Goal: Leave review/rating: Share an evaluation or opinion about a product, service, or content

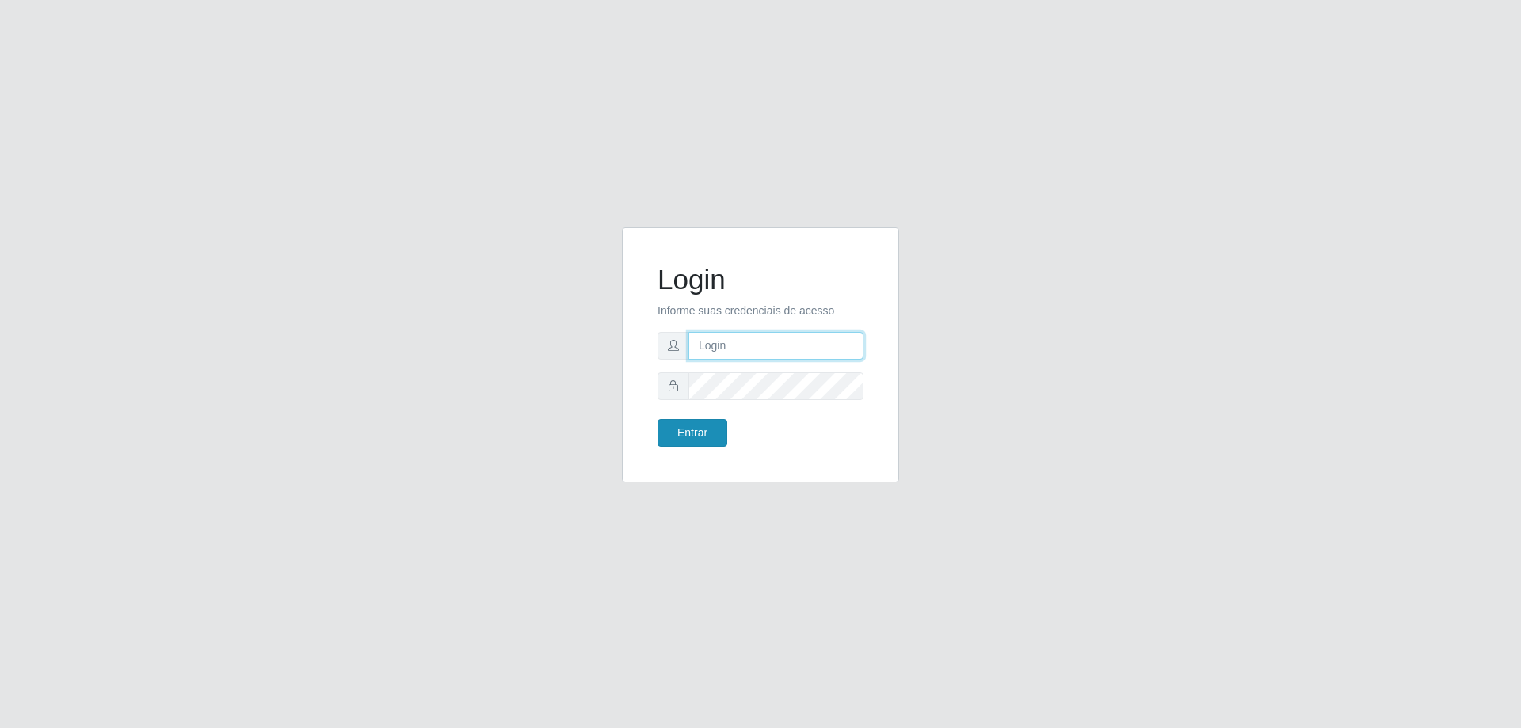
type input "[EMAIL_ADDRESS][DOMAIN_NAME]"
click at [698, 435] on button "Entrar" at bounding box center [692, 433] width 70 height 28
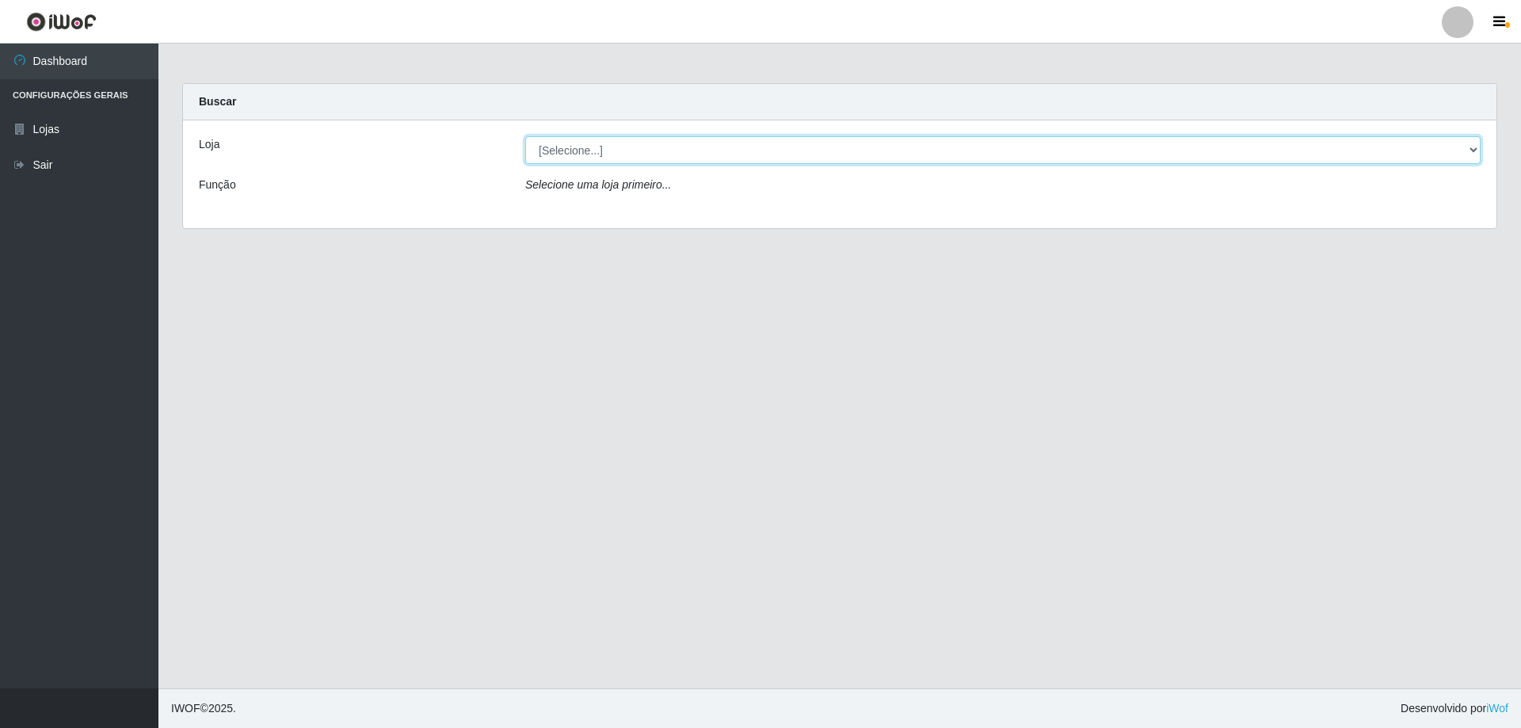
click at [1472, 150] on select "[Selecione...] SuperShow Bis - [GEOGRAPHIC_DATA]" at bounding box center [1002, 150] width 955 height 28
select select "59"
click at [525, 136] on select "[Selecione...] SuperShow Bis - [GEOGRAPHIC_DATA]" at bounding box center [1002, 150] width 955 height 28
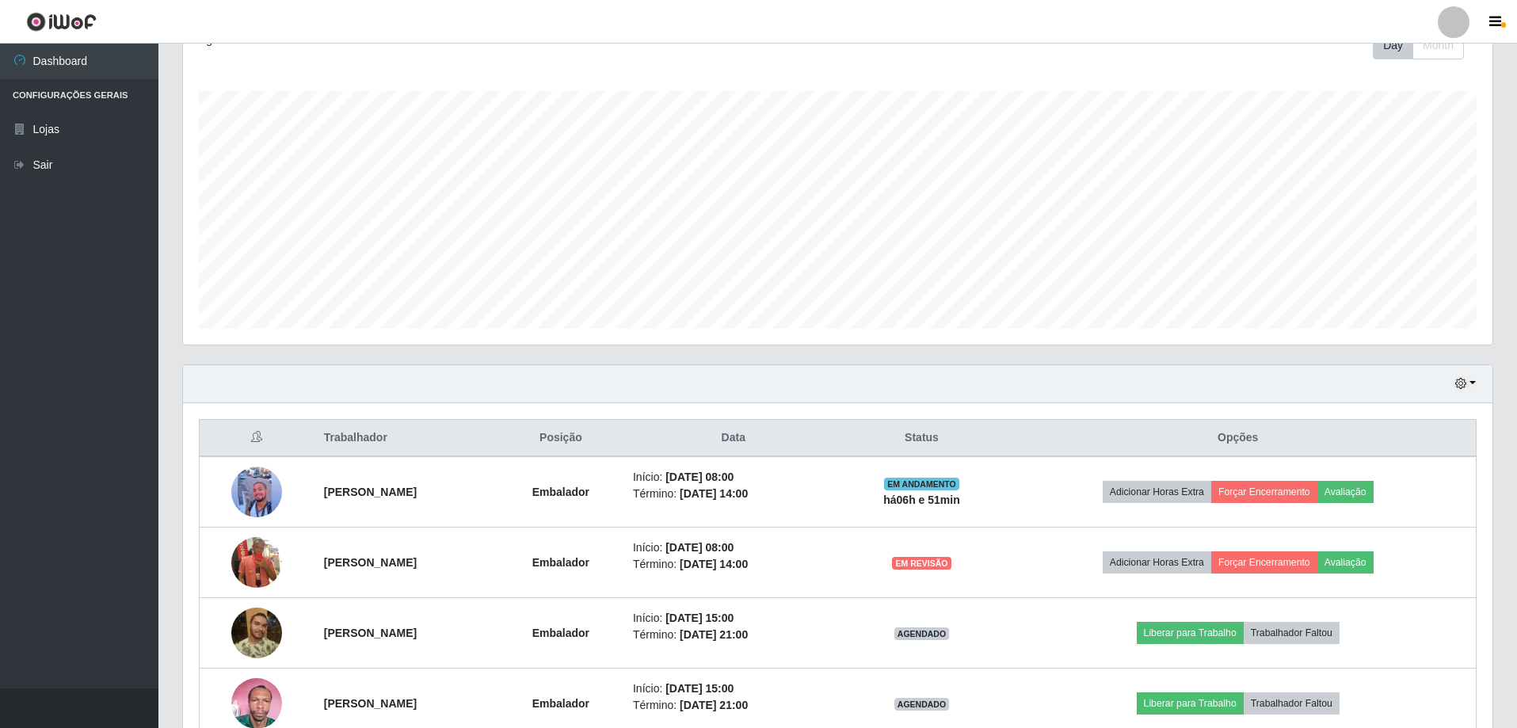
scroll to position [324, 0]
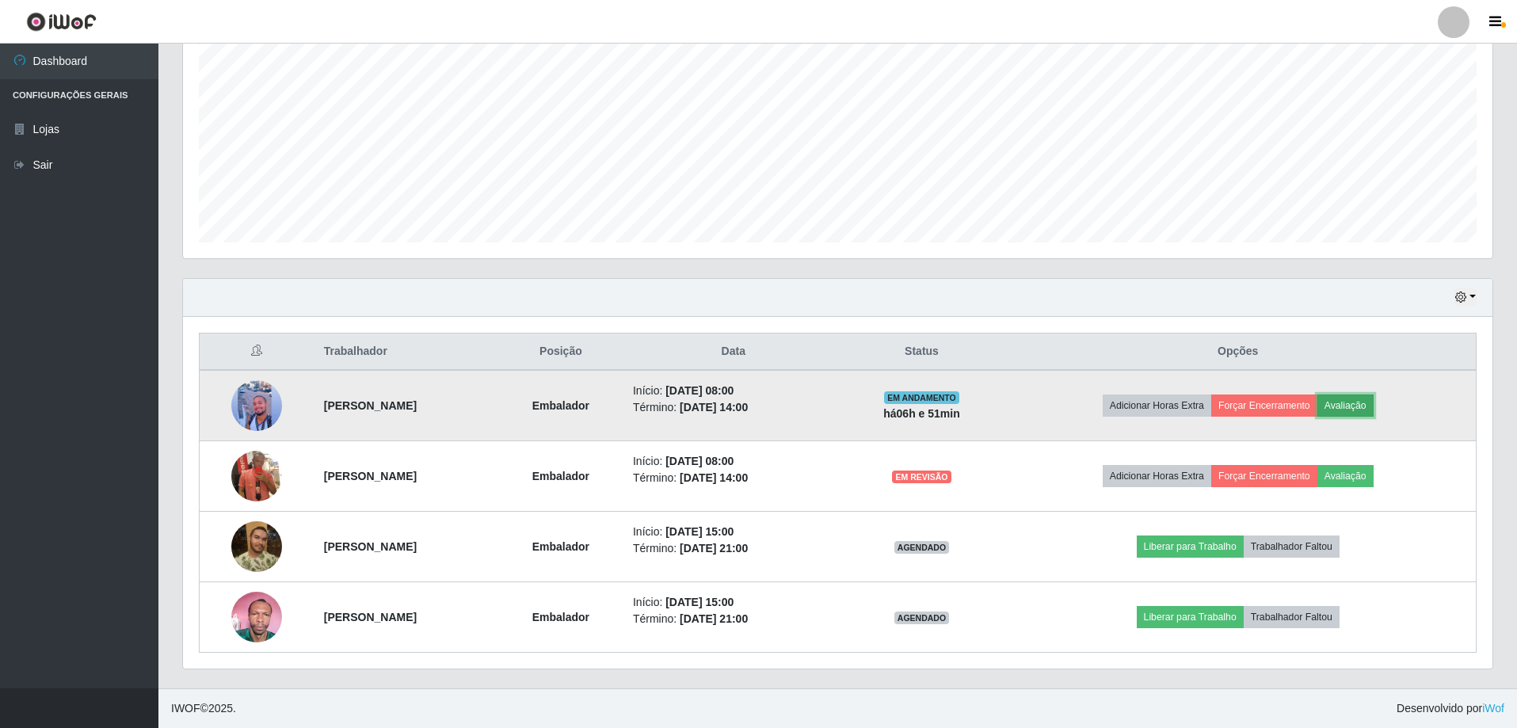
click at [1367, 398] on button "Avaliação" at bounding box center [1345, 405] width 56 height 22
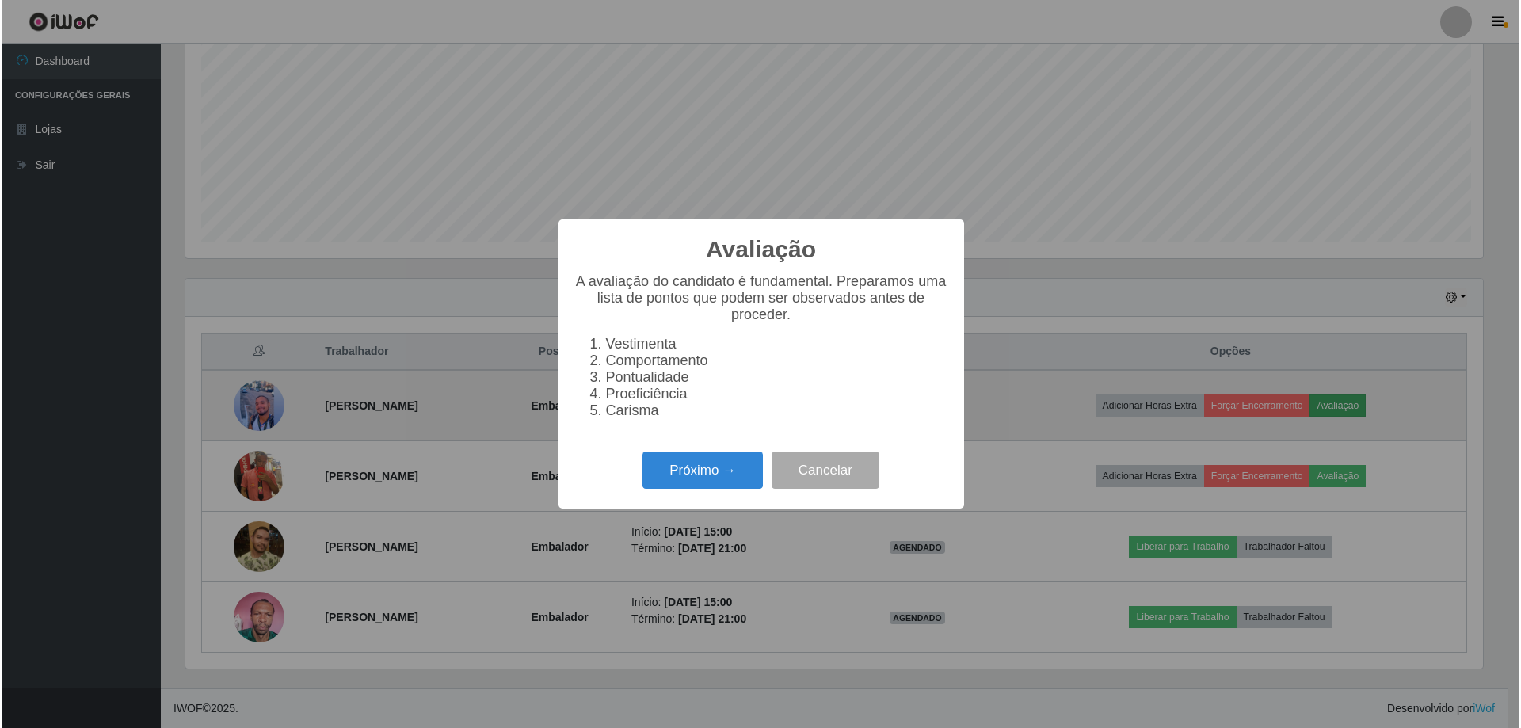
scroll to position [329, 1301]
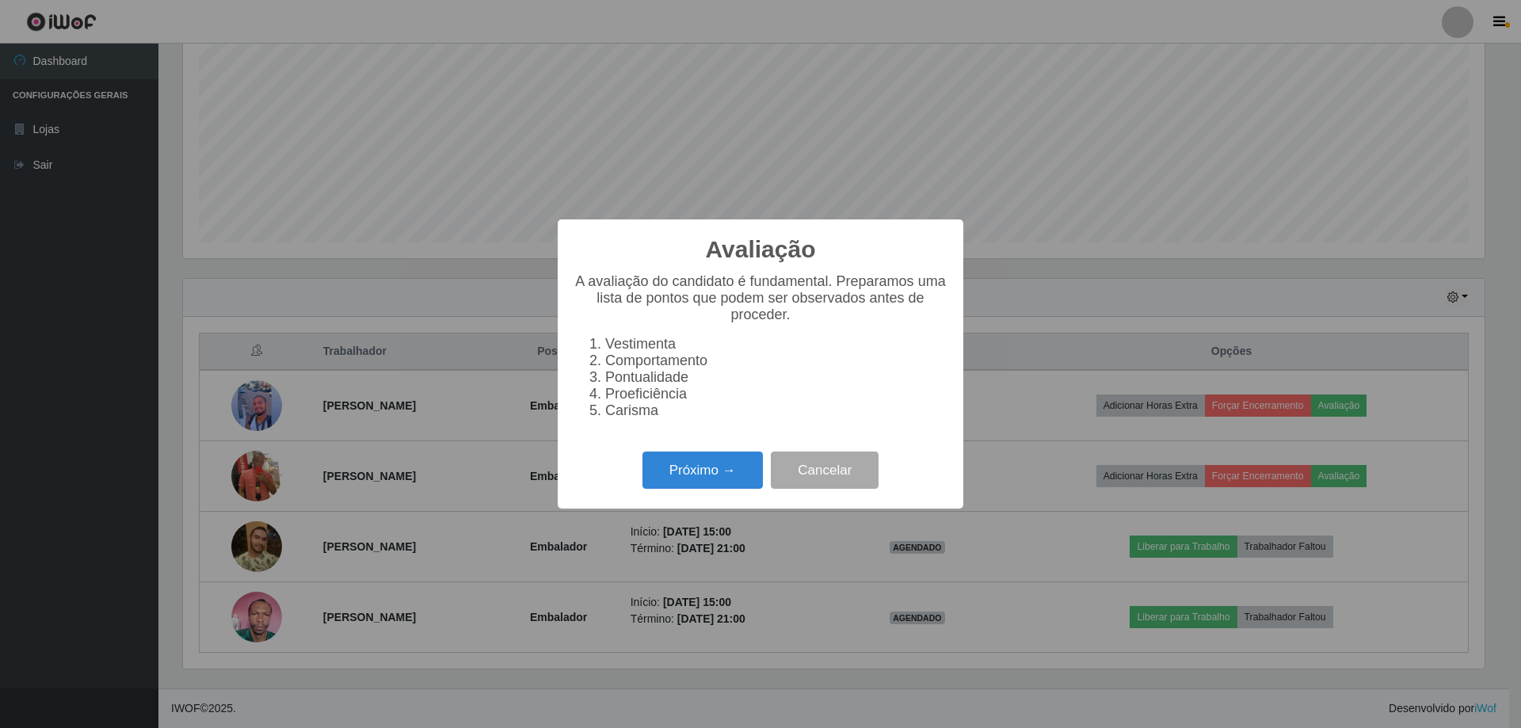
click at [647, 348] on li "Vestimenta" at bounding box center [776, 344] width 342 height 17
click at [705, 489] on button "Próximo →" at bounding box center [702, 469] width 120 height 37
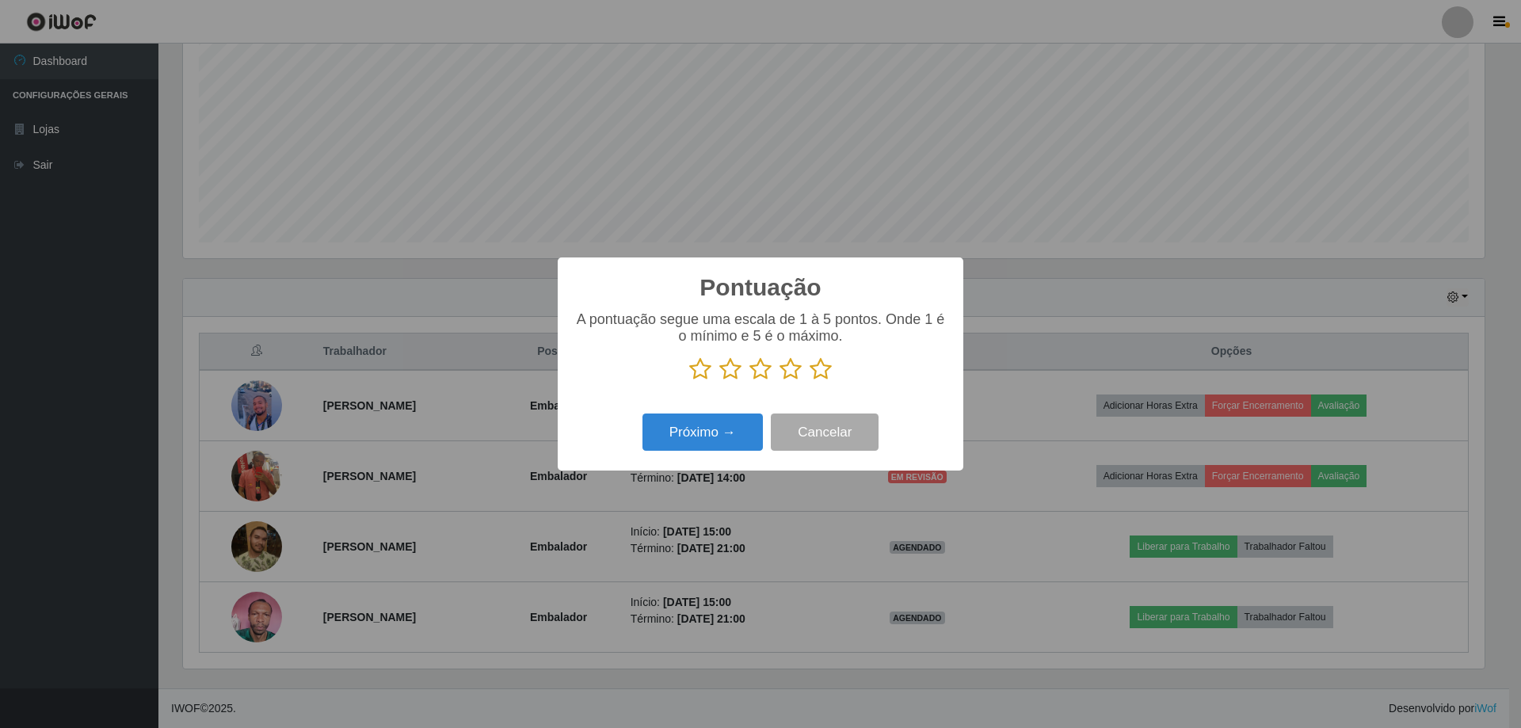
scroll to position [791609, 790637]
click at [821, 374] on icon at bounding box center [820, 369] width 22 height 24
click at [809, 381] on input "radio" at bounding box center [809, 381] width 0 height 0
click at [716, 435] on button "Próximo →" at bounding box center [702, 431] width 120 height 37
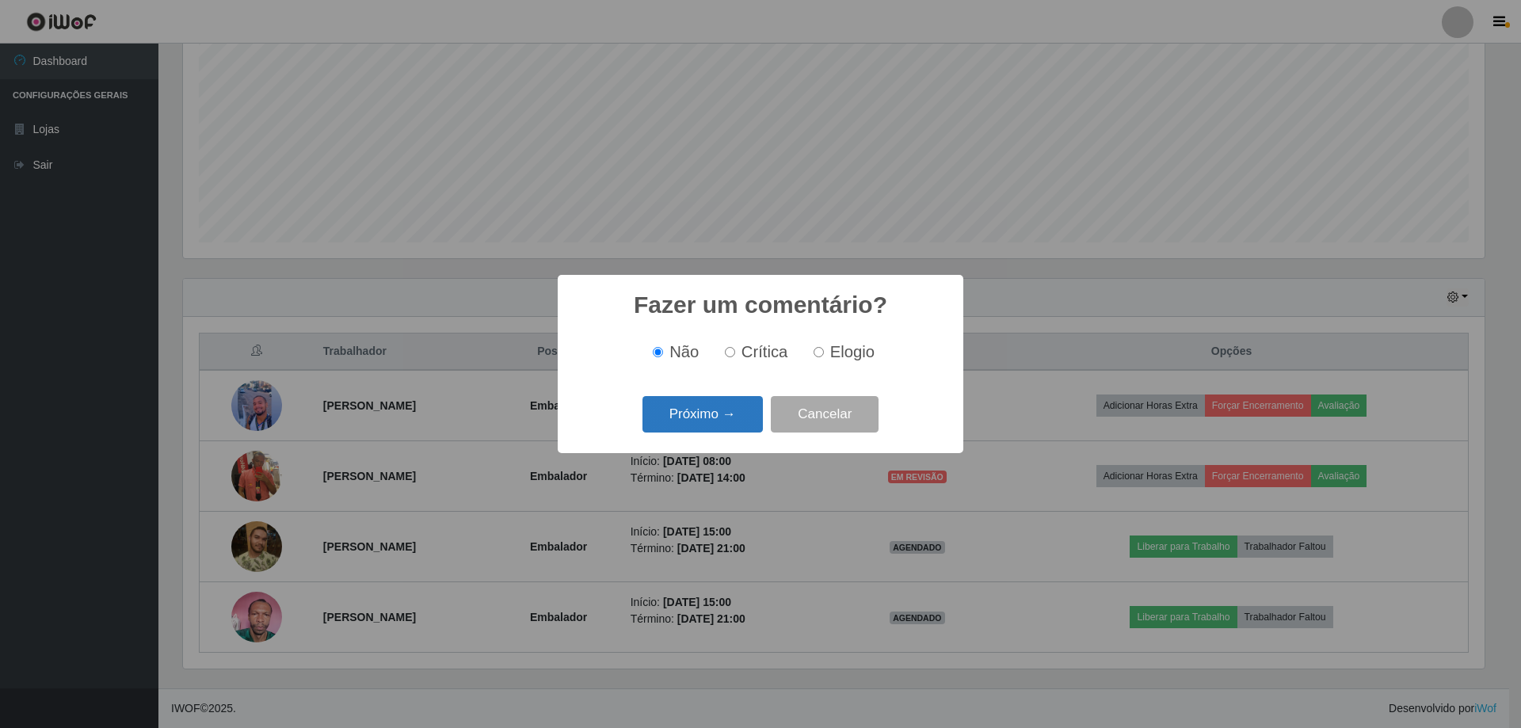
click at [712, 420] on button "Próximo →" at bounding box center [702, 414] width 120 height 37
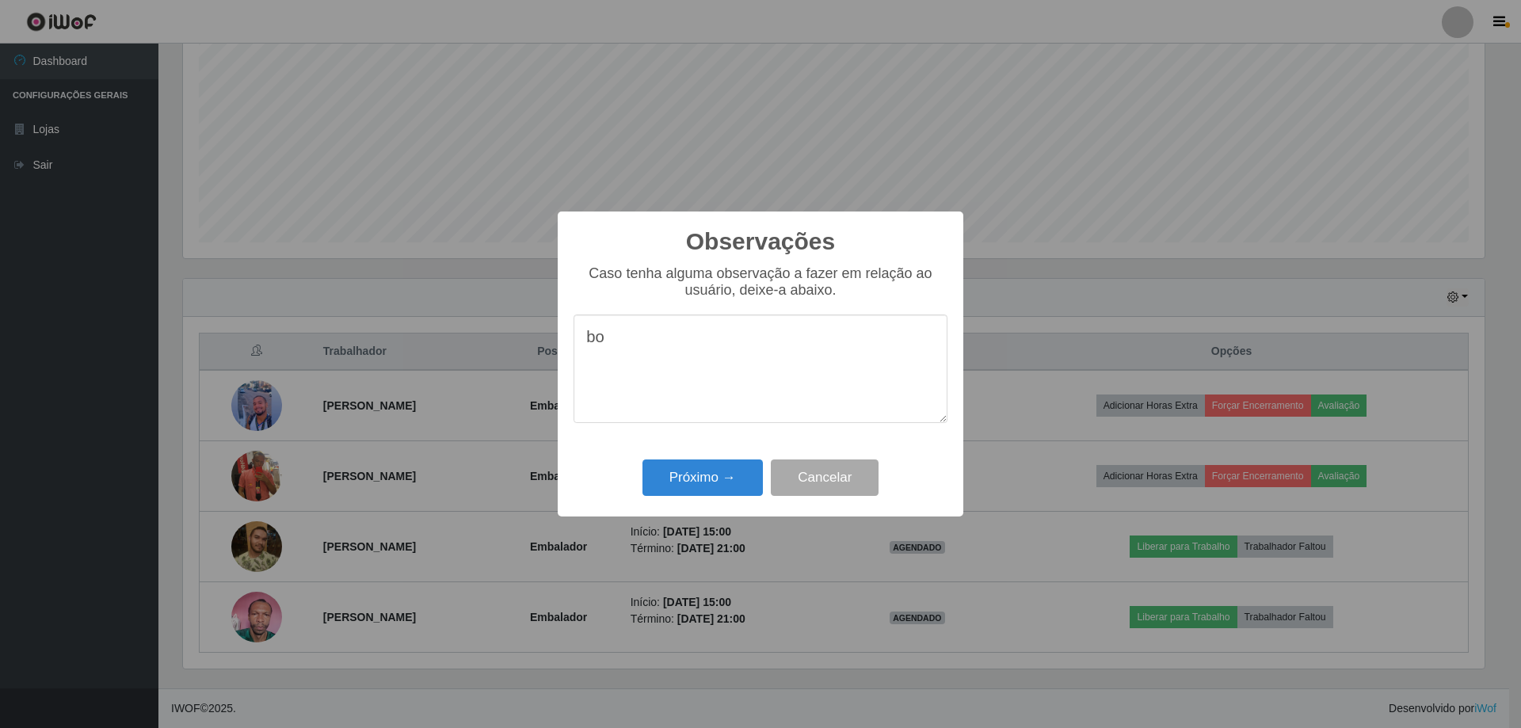
type textarea "b"
type textarea "BOM"
click at [705, 483] on button "Próximo →" at bounding box center [702, 477] width 120 height 37
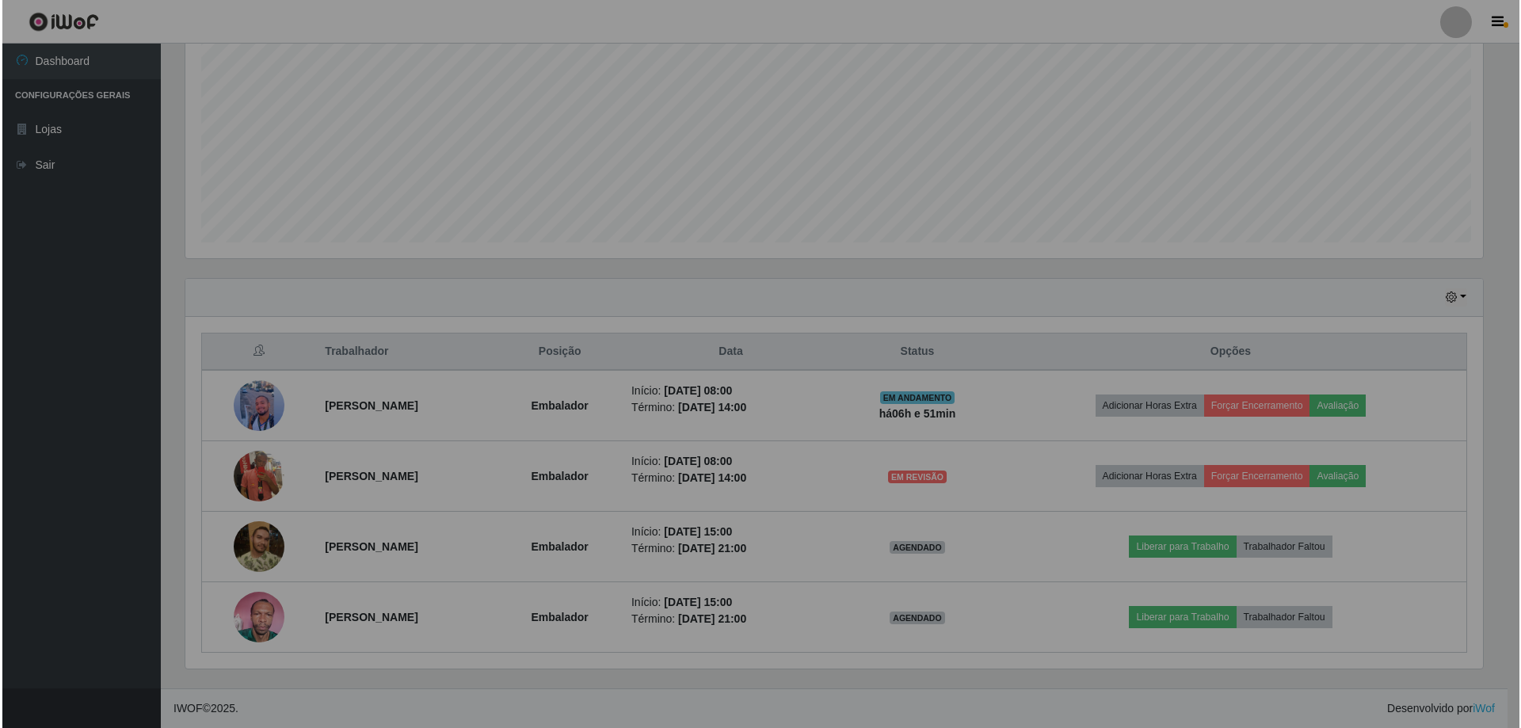
scroll to position [329, 1309]
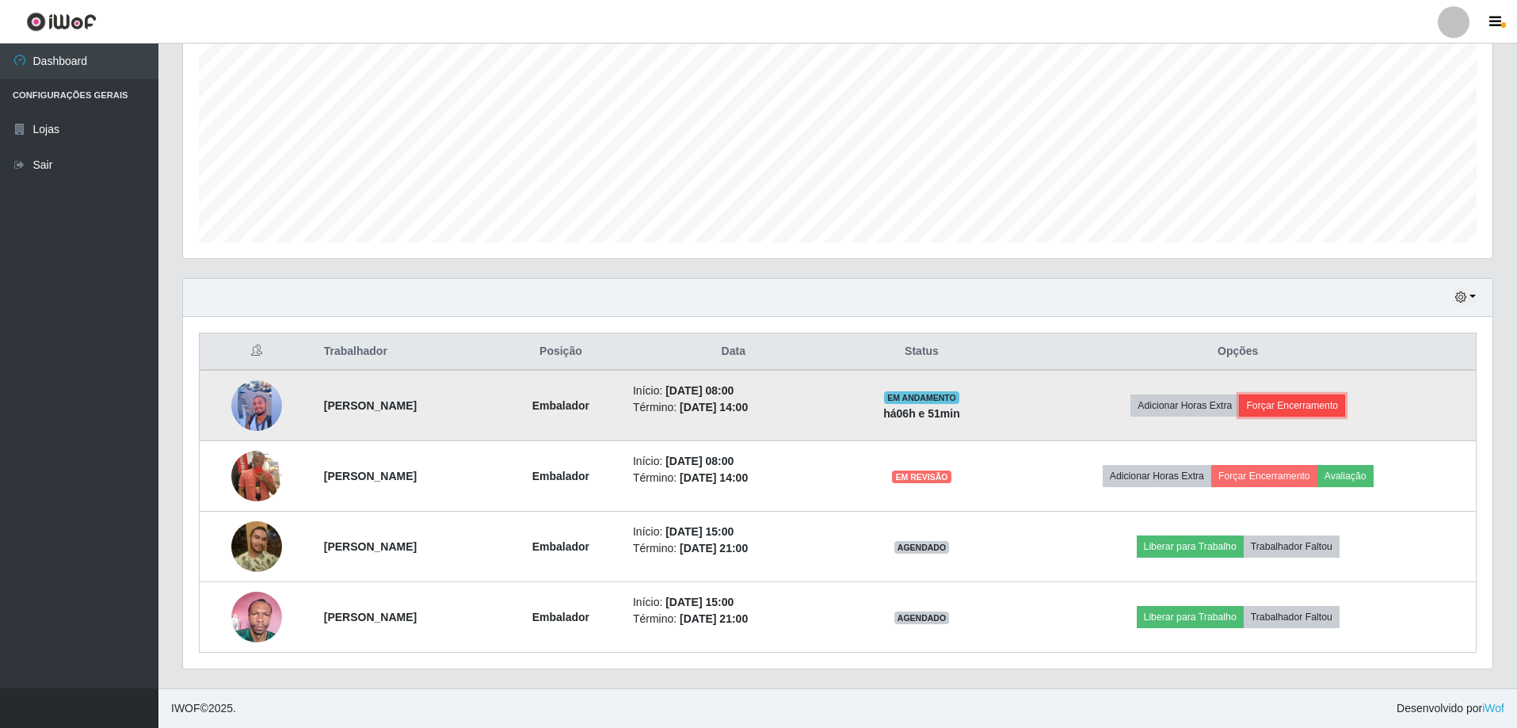
click at [1320, 405] on button "Forçar Encerramento" at bounding box center [1292, 405] width 106 height 22
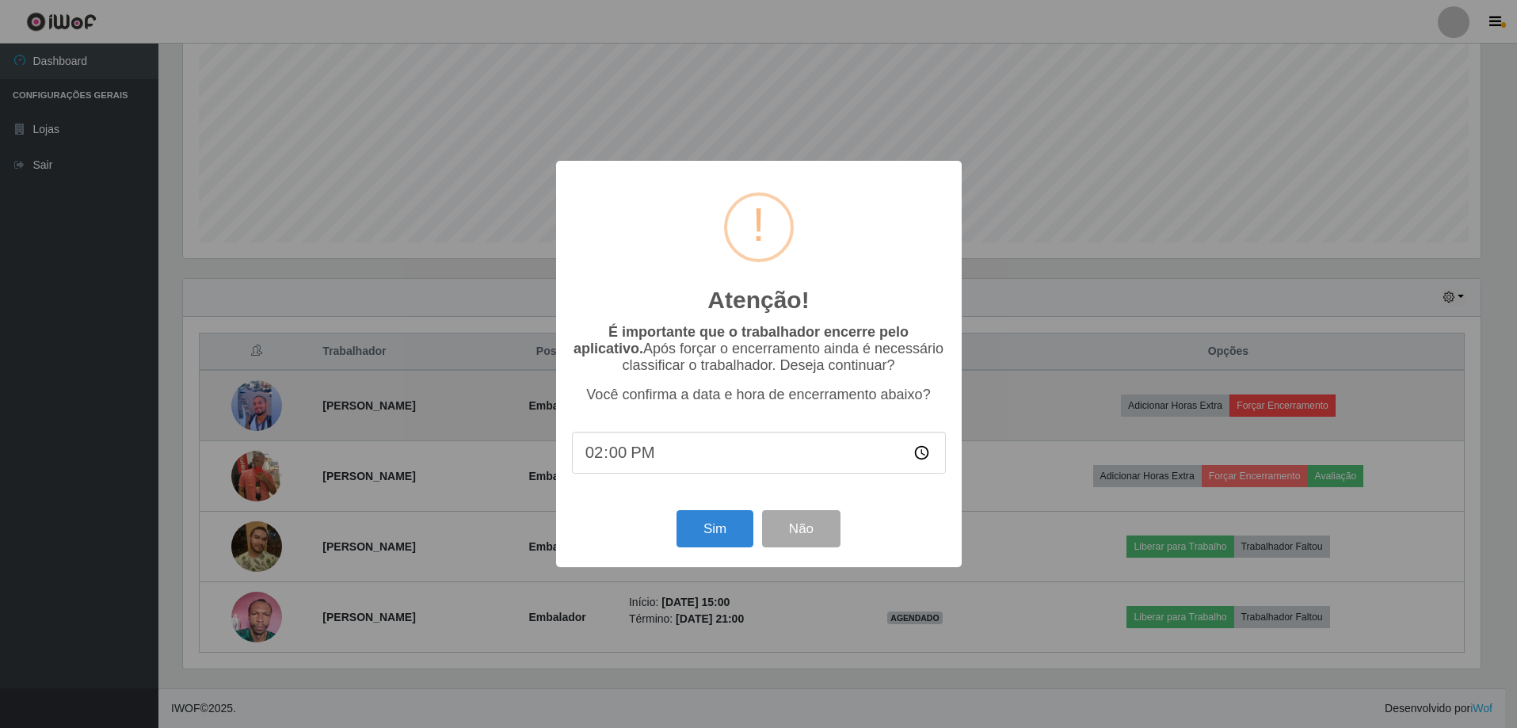
scroll to position [329, 1301]
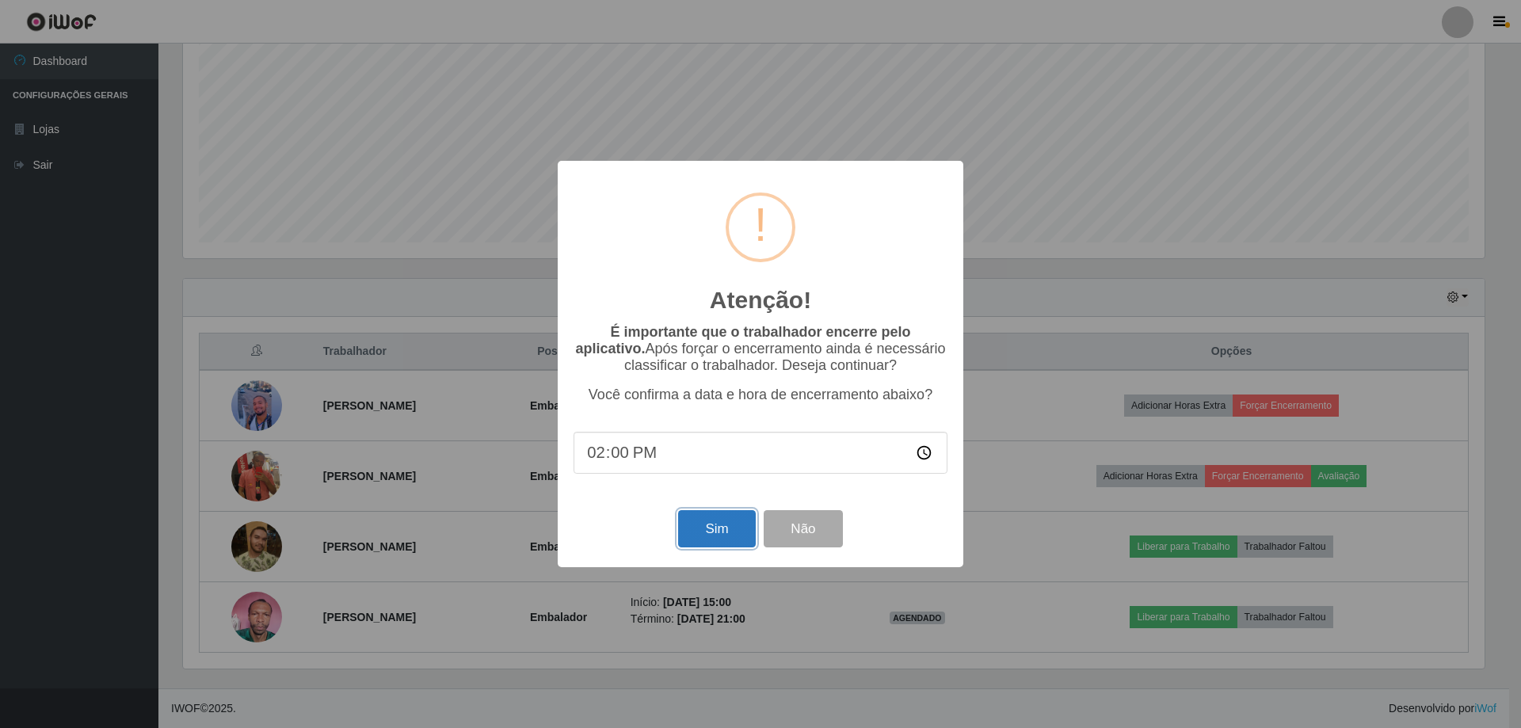
click at [721, 535] on button "Sim" at bounding box center [716, 528] width 77 height 37
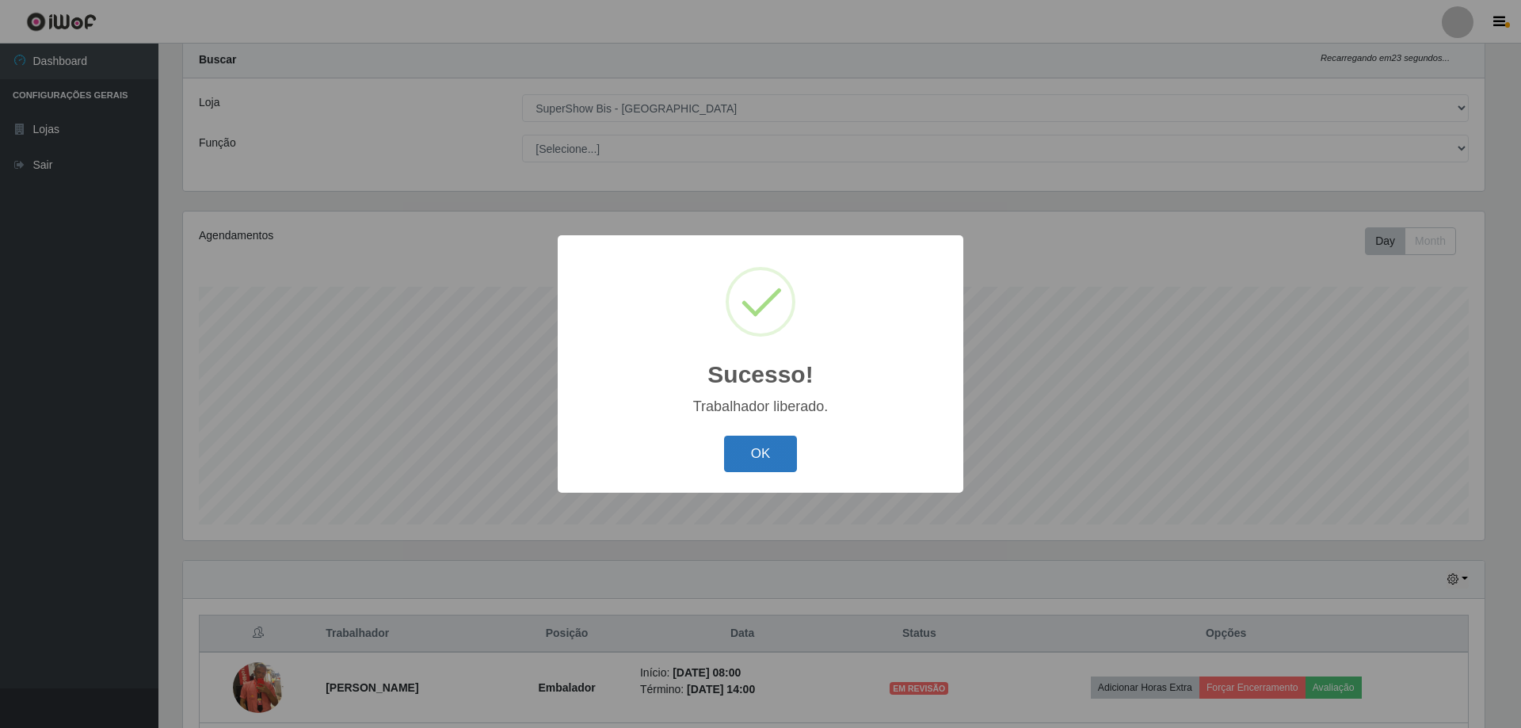
click at [773, 458] on button "OK" at bounding box center [761, 454] width 74 height 37
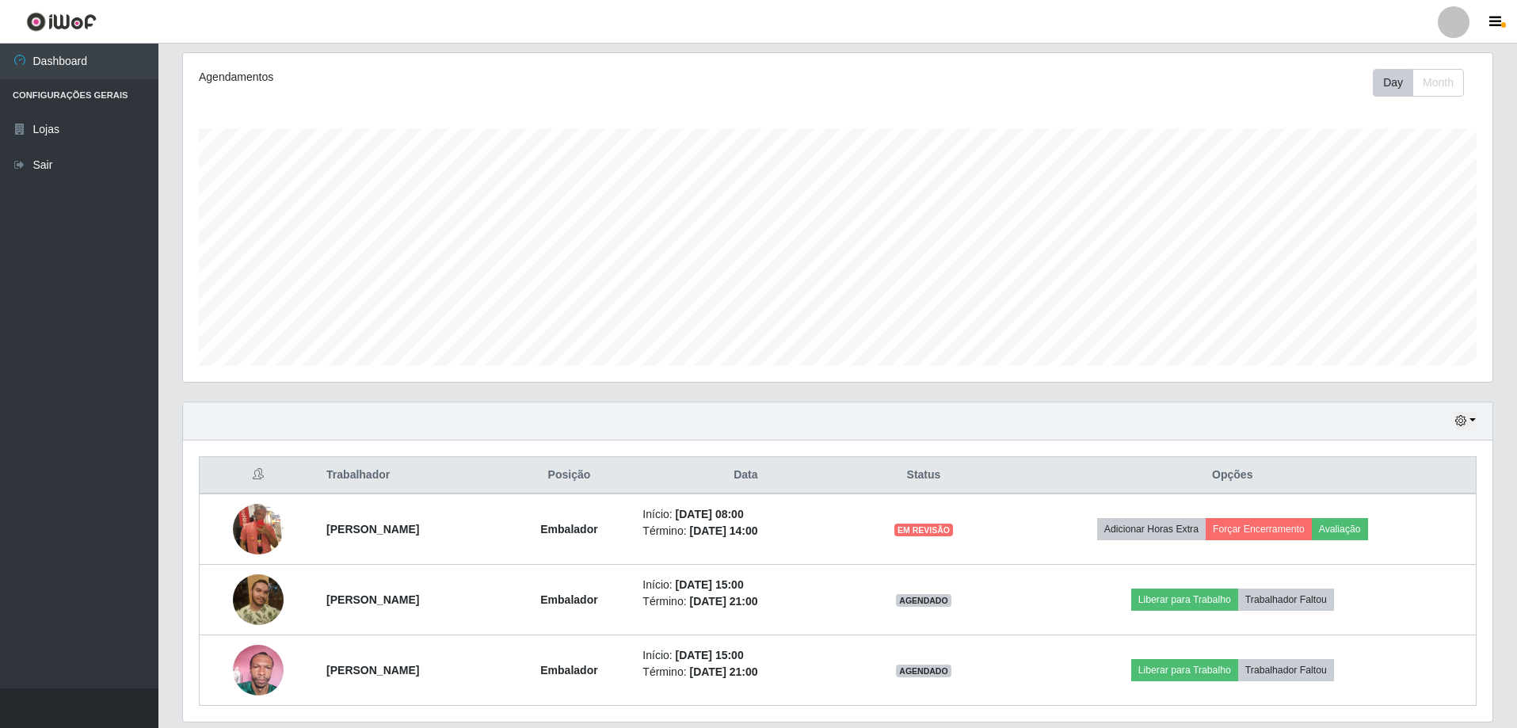
scroll to position [253, 0]
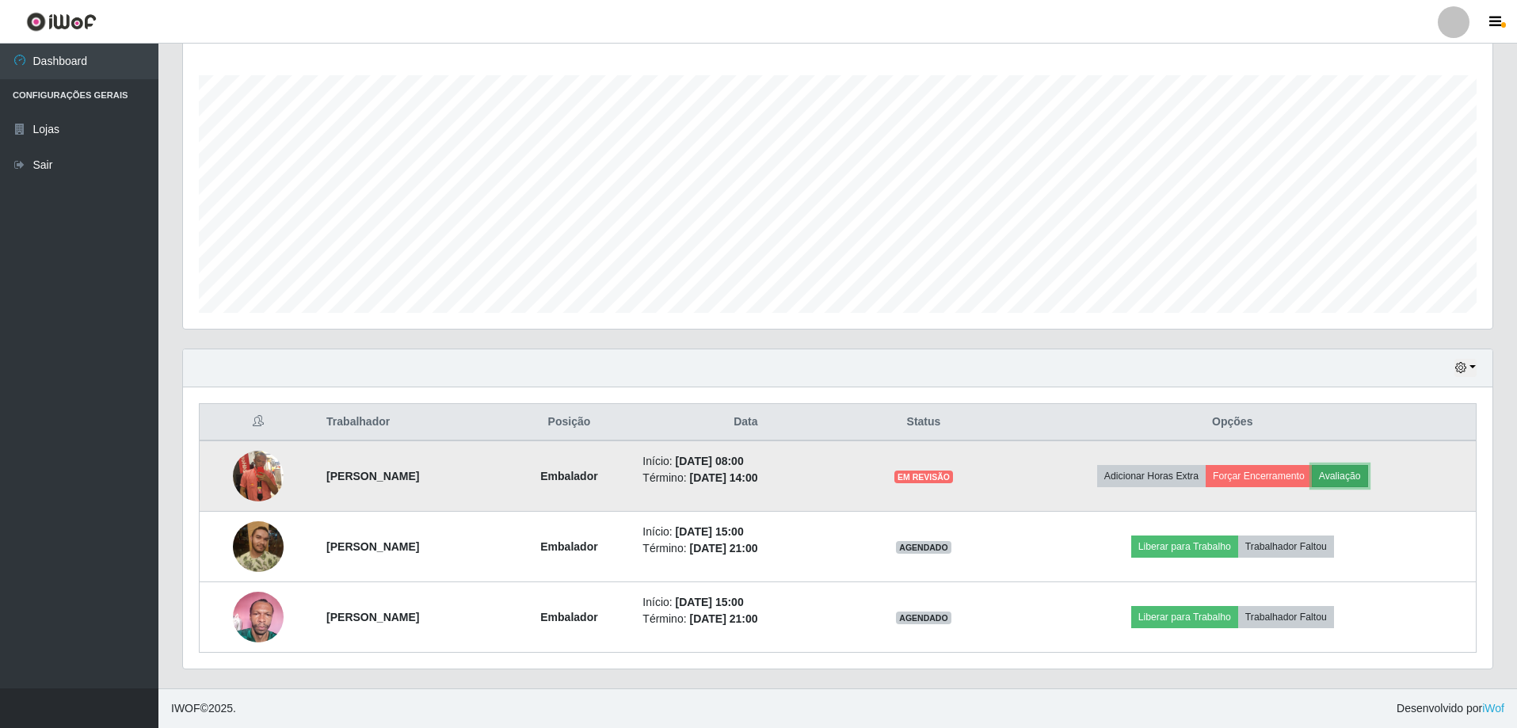
click at [1351, 474] on button "Avaliação" at bounding box center [1339, 476] width 56 height 22
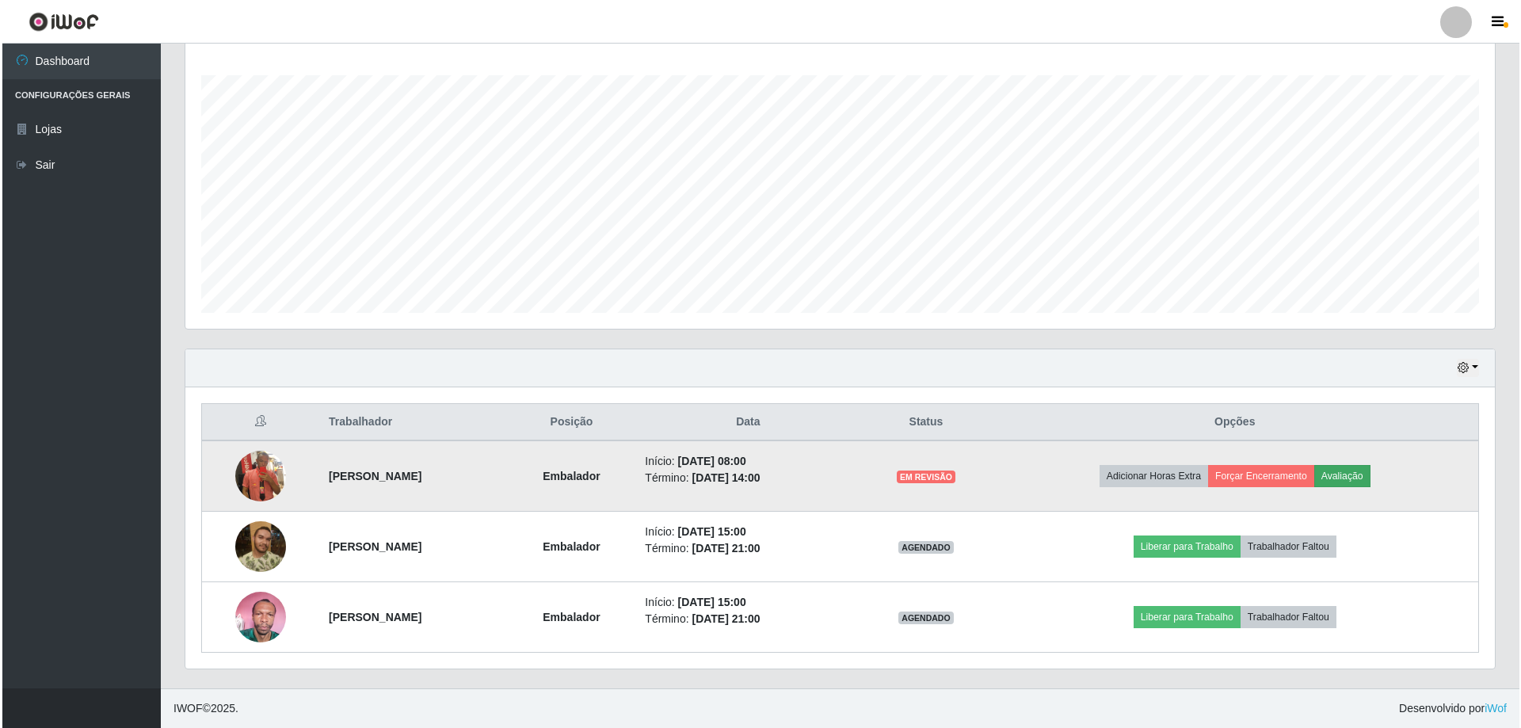
scroll to position [329, 1301]
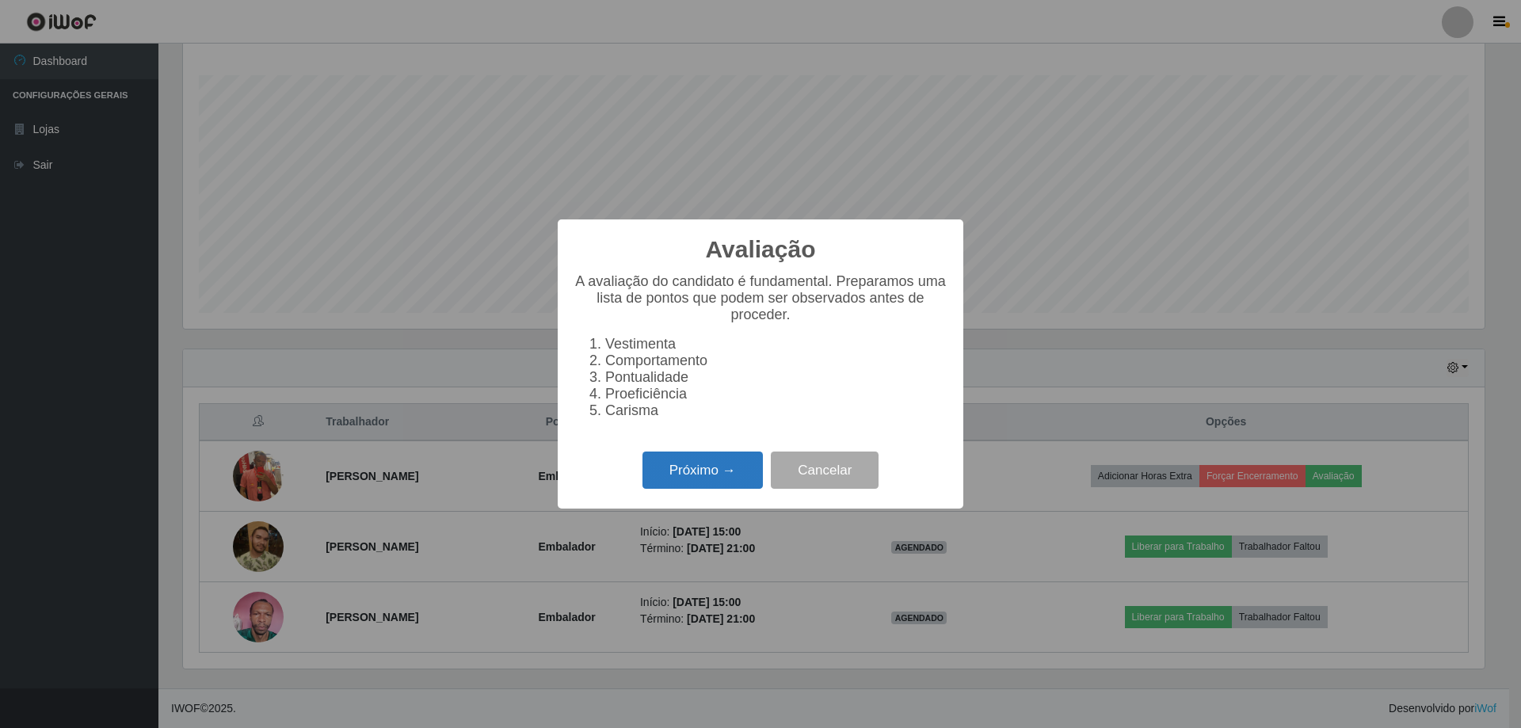
click at [694, 482] on button "Próximo →" at bounding box center [702, 469] width 120 height 37
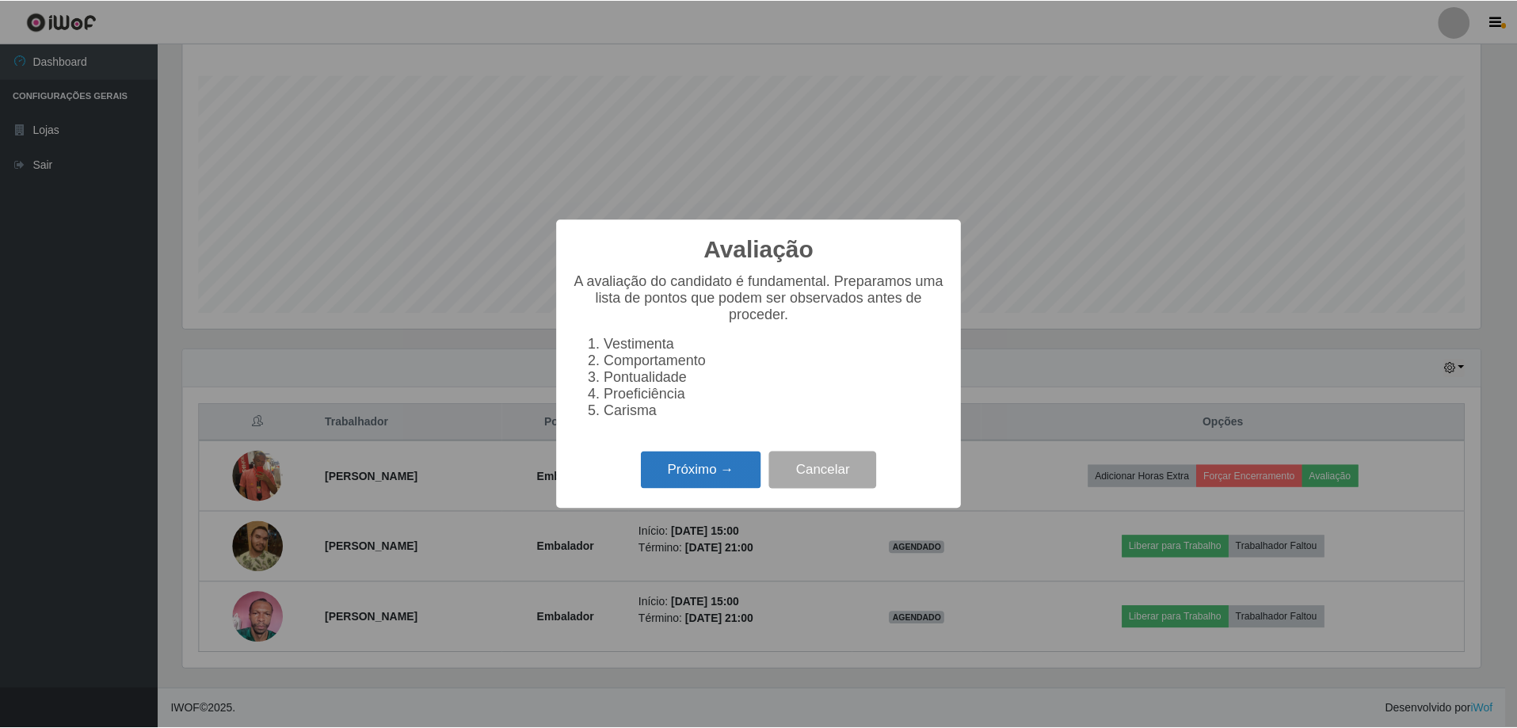
scroll to position [791609, 790637]
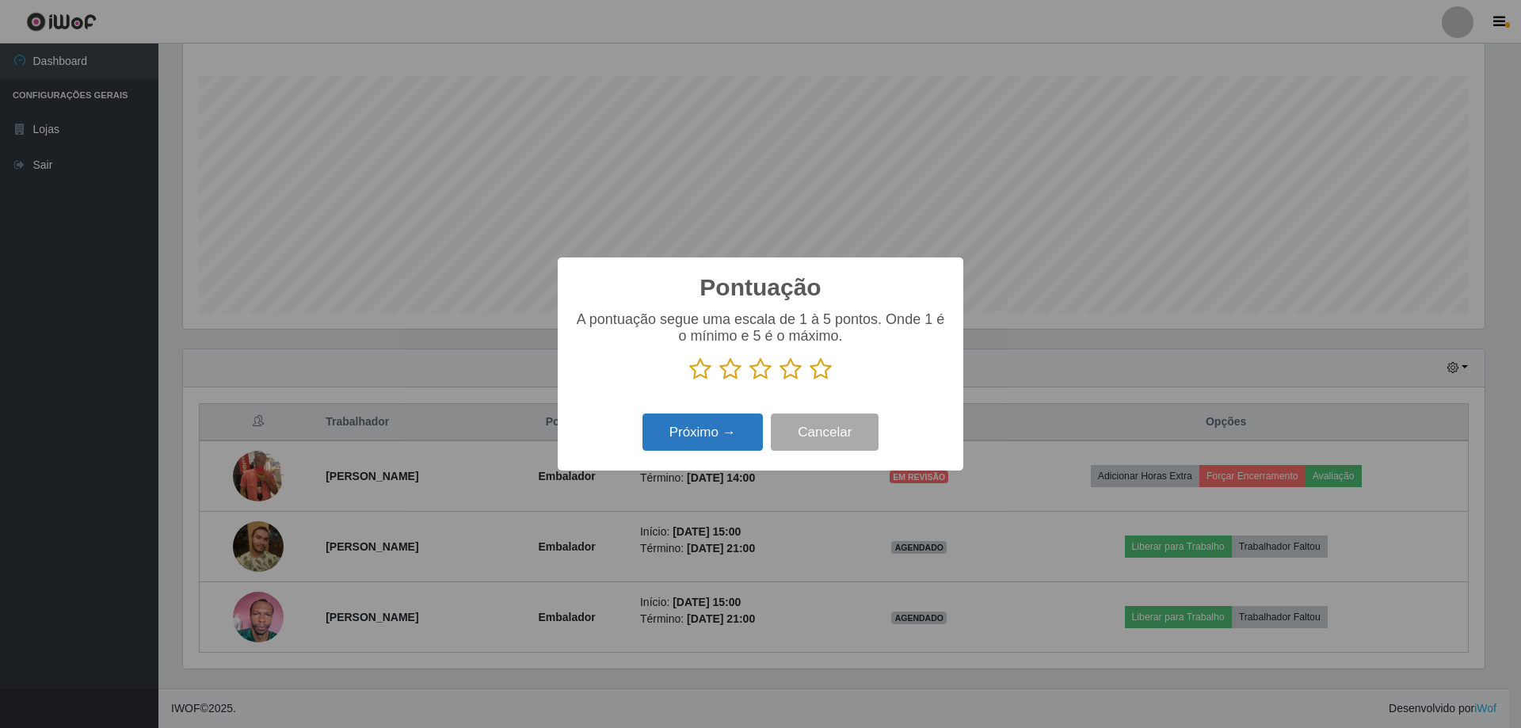
click at [714, 432] on button "Próximo →" at bounding box center [702, 431] width 120 height 37
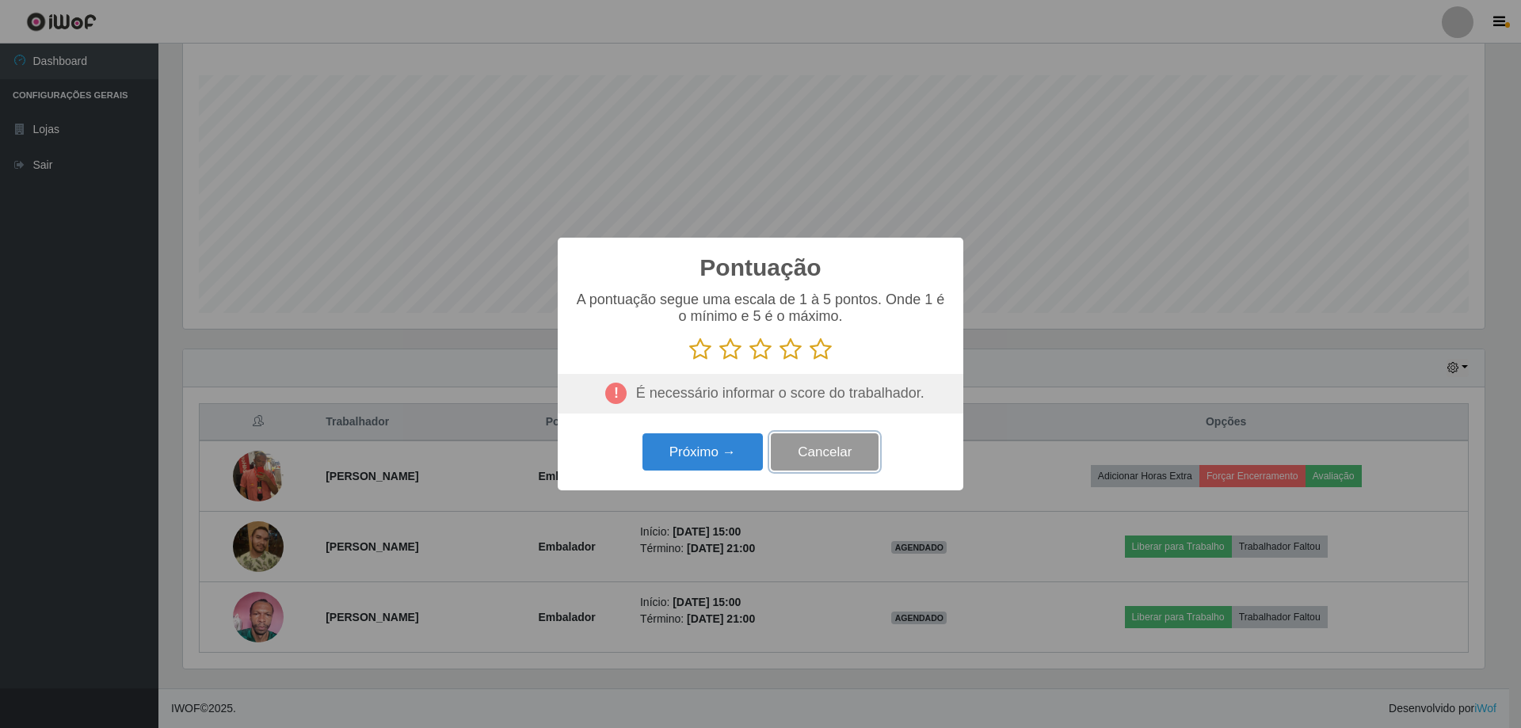
click at [810, 455] on button "Cancelar" at bounding box center [825, 451] width 108 height 37
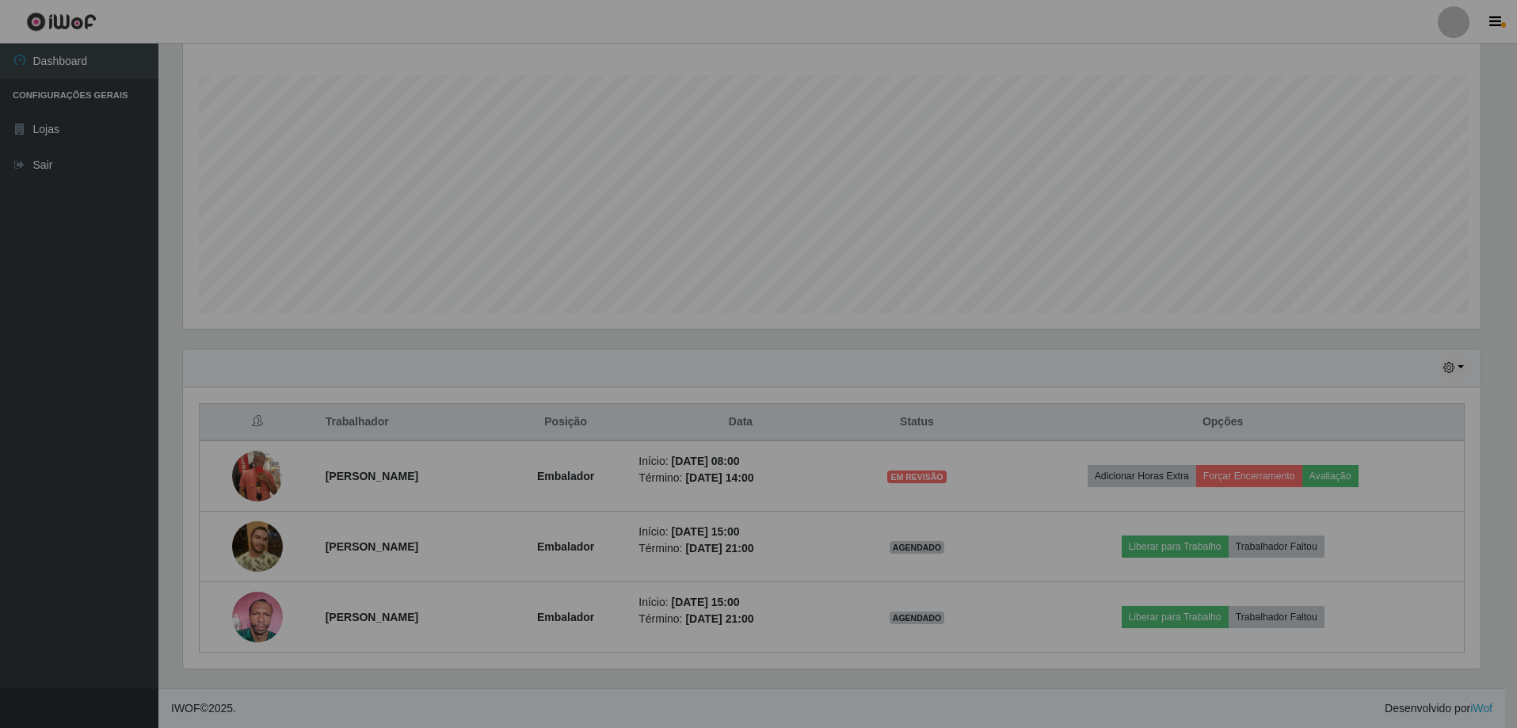
scroll to position [329, 1309]
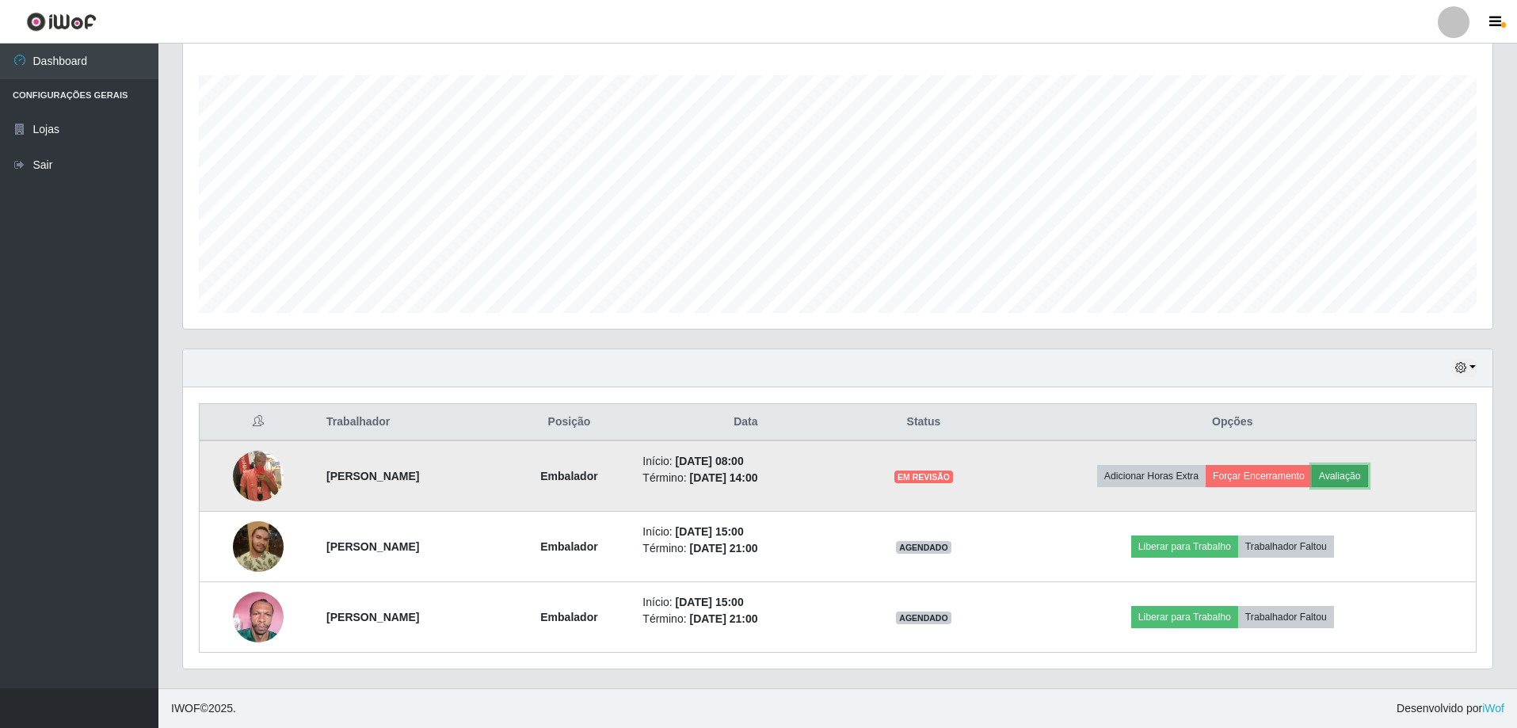
click at [1362, 472] on button "Avaliação" at bounding box center [1339, 476] width 56 height 22
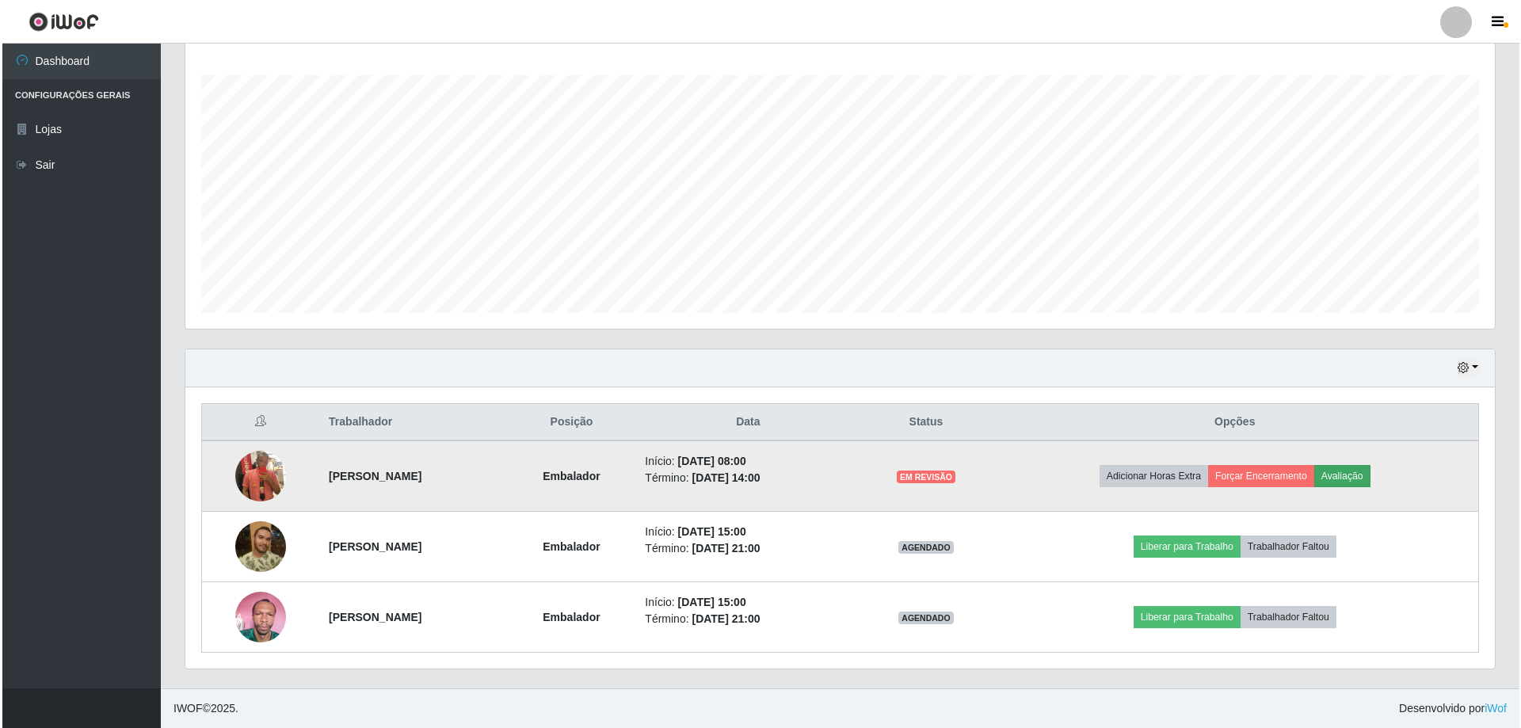
scroll to position [329, 1301]
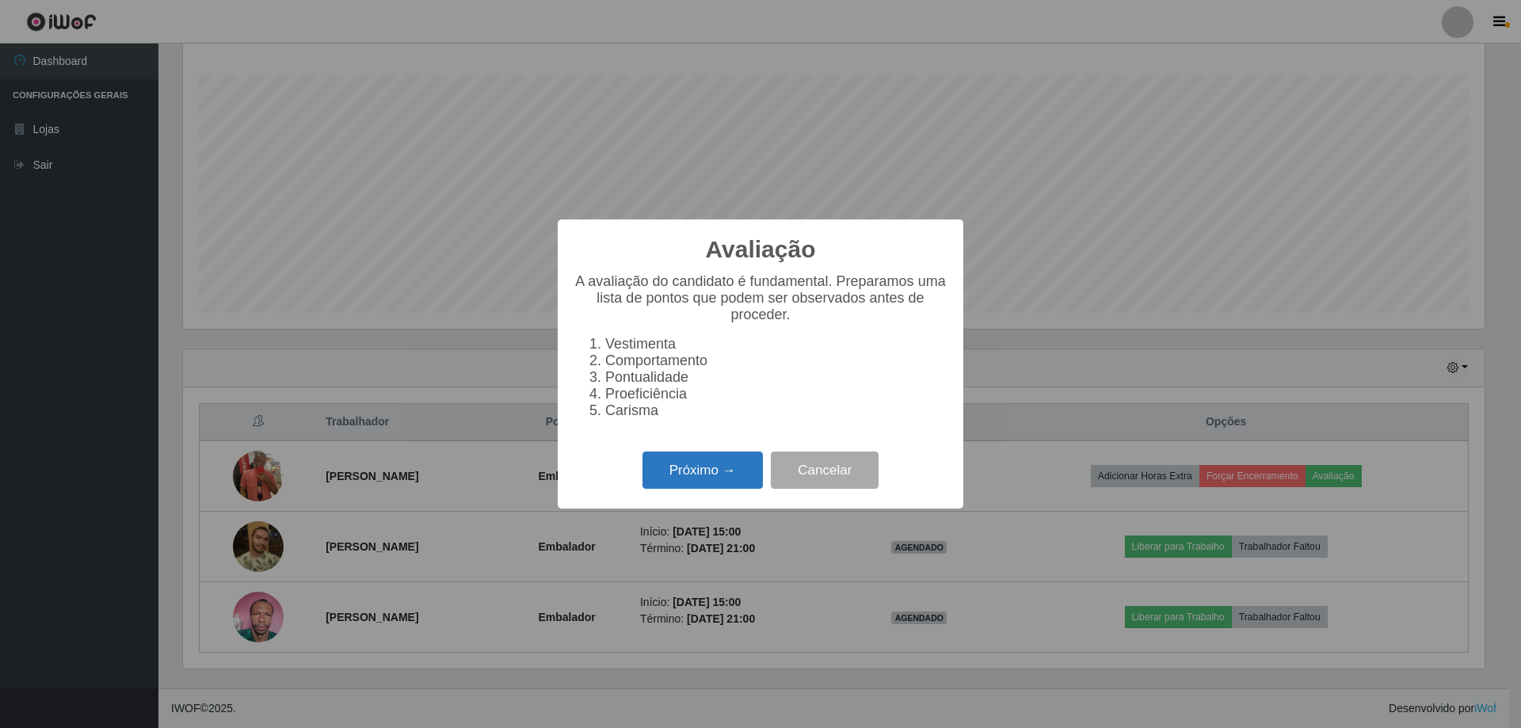
click at [719, 478] on button "Próximo →" at bounding box center [702, 469] width 120 height 37
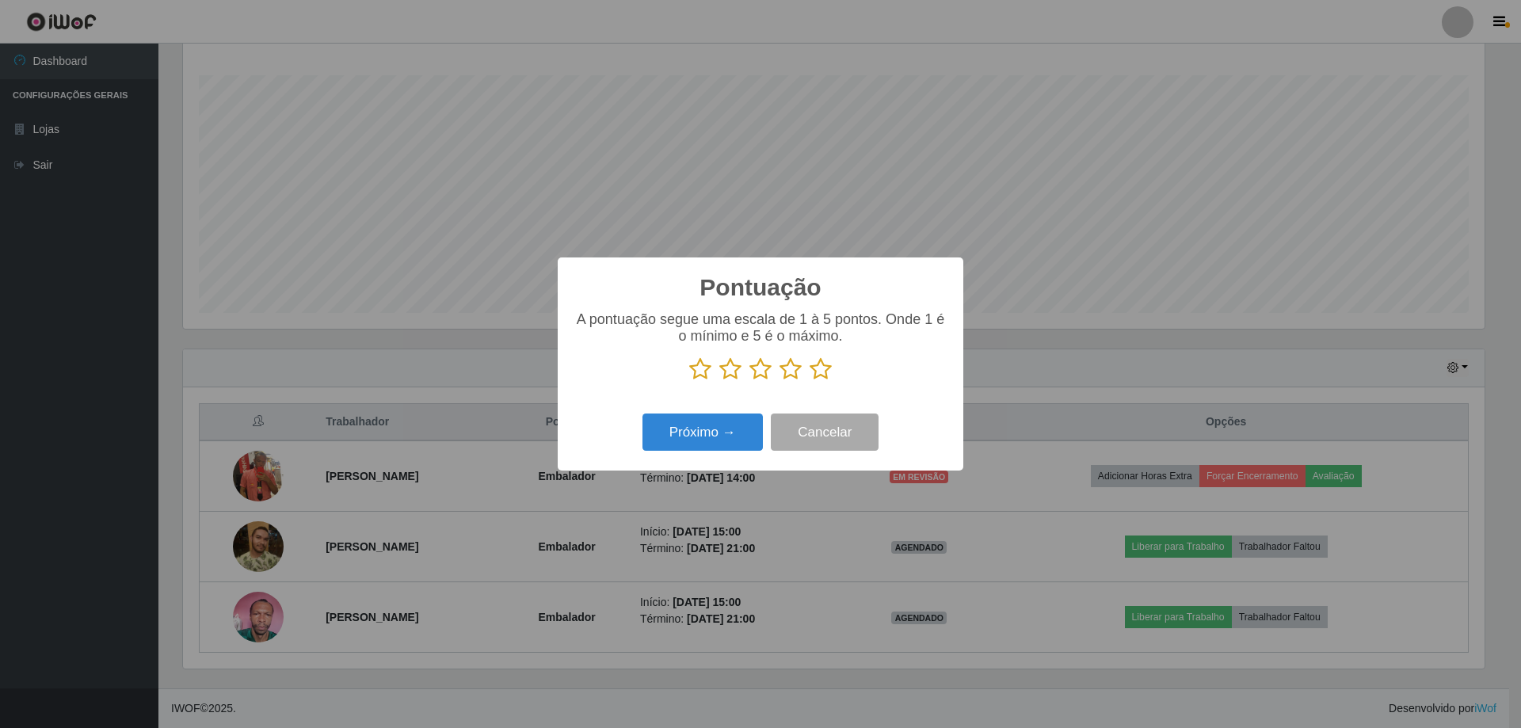
click at [704, 375] on icon at bounding box center [700, 369] width 22 height 24
click at [689, 381] on input "radio" at bounding box center [689, 381] width 0 height 0
click at [730, 375] on icon at bounding box center [730, 369] width 22 height 24
click at [719, 381] on input "radio" at bounding box center [719, 381] width 0 height 0
click at [756, 373] on icon at bounding box center [760, 369] width 22 height 24
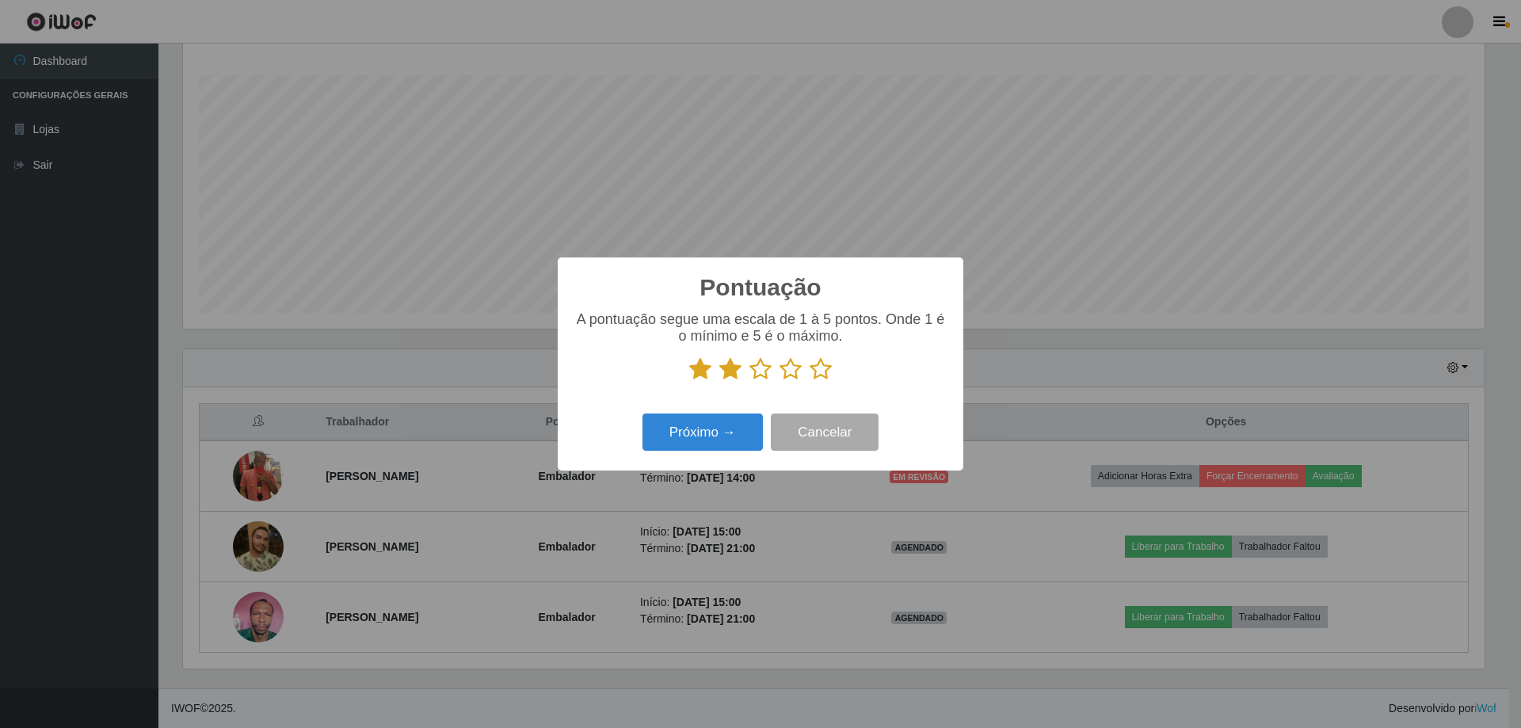
click at [749, 381] on input "radio" at bounding box center [749, 381] width 0 height 0
click at [786, 370] on icon at bounding box center [790, 369] width 22 height 24
click at [779, 381] on input "radio" at bounding box center [779, 381] width 0 height 0
click at [817, 370] on icon at bounding box center [820, 369] width 22 height 24
click at [809, 381] on input "radio" at bounding box center [809, 381] width 0 height 0
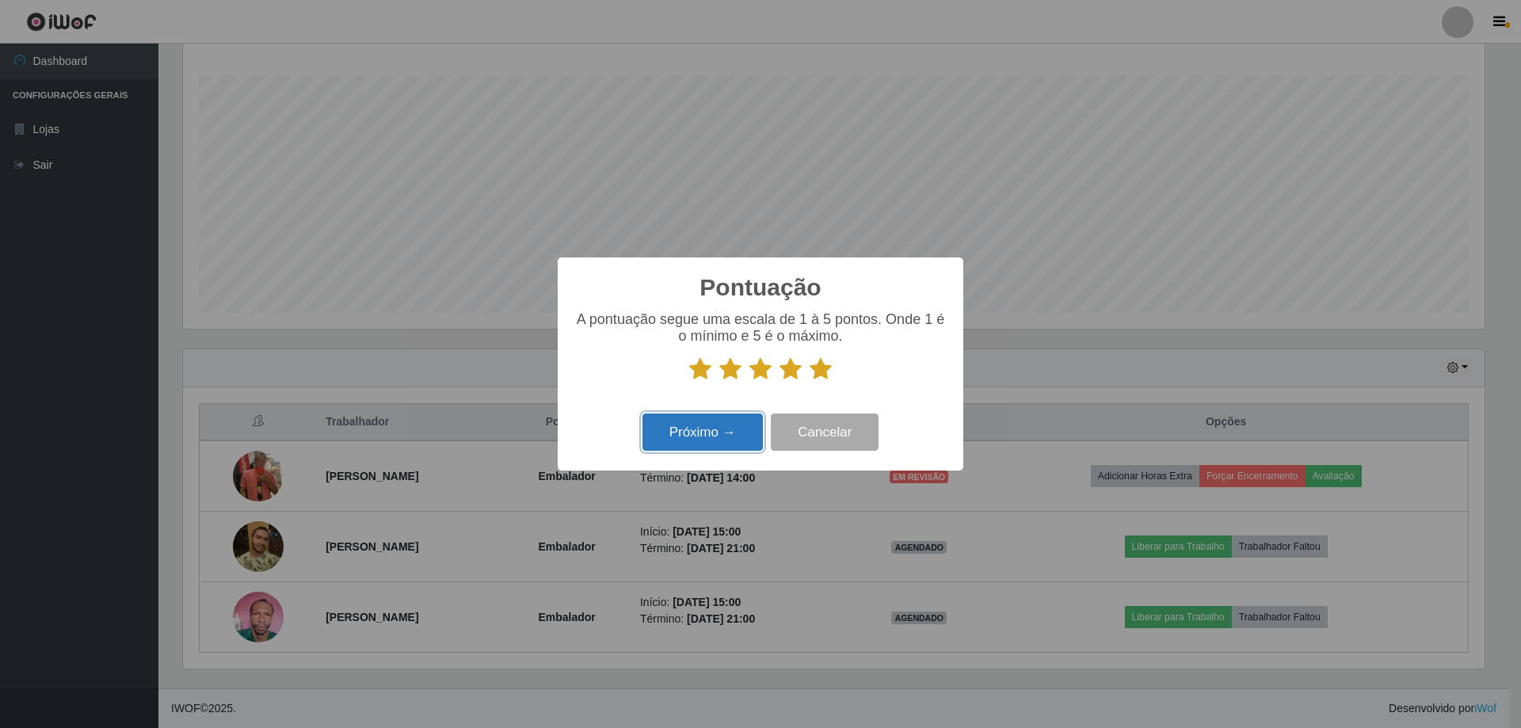
click at [697, 432] on button "Próximo →" at bounding box center [702, 431] width 120 height 37
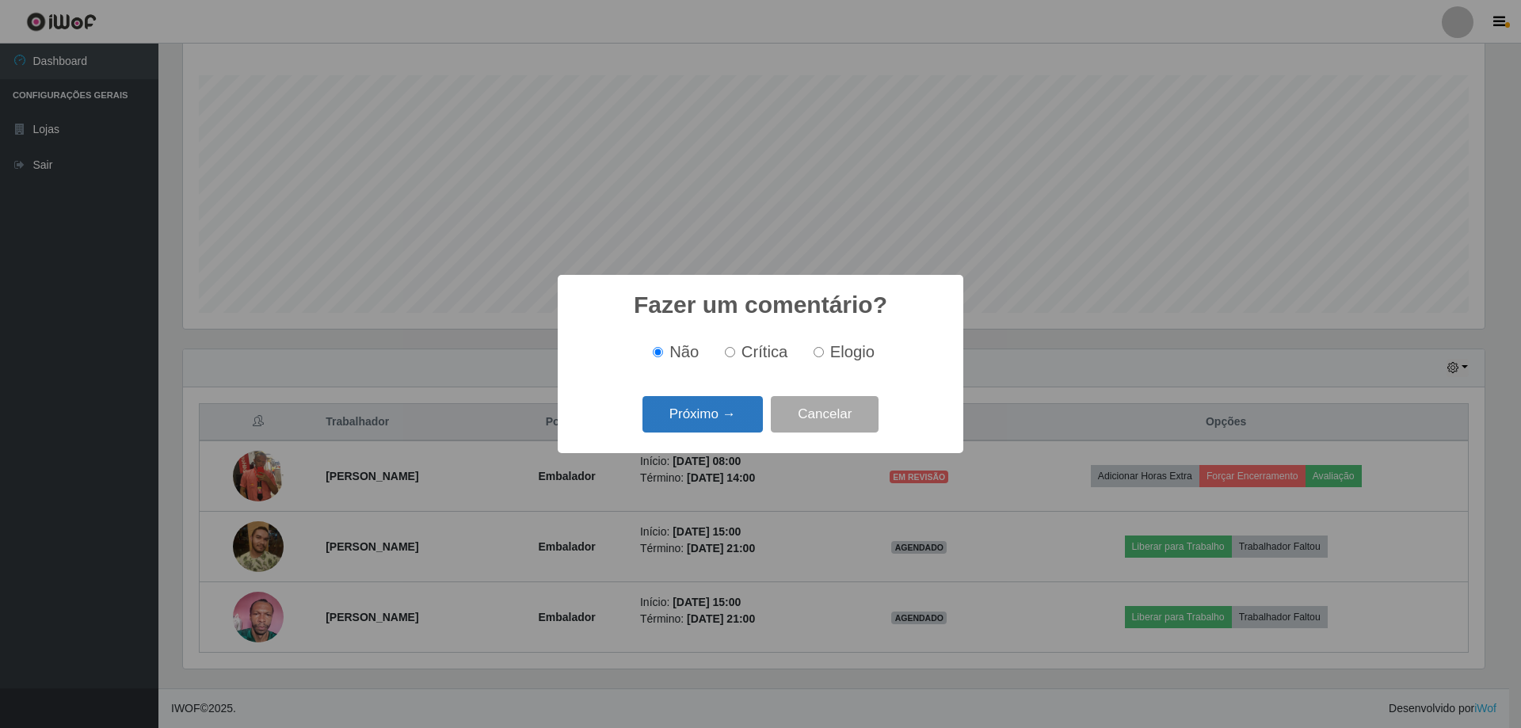
click at [684, 433] on button "Próximo →" at bounding box center [702, 414] width 120 height 37
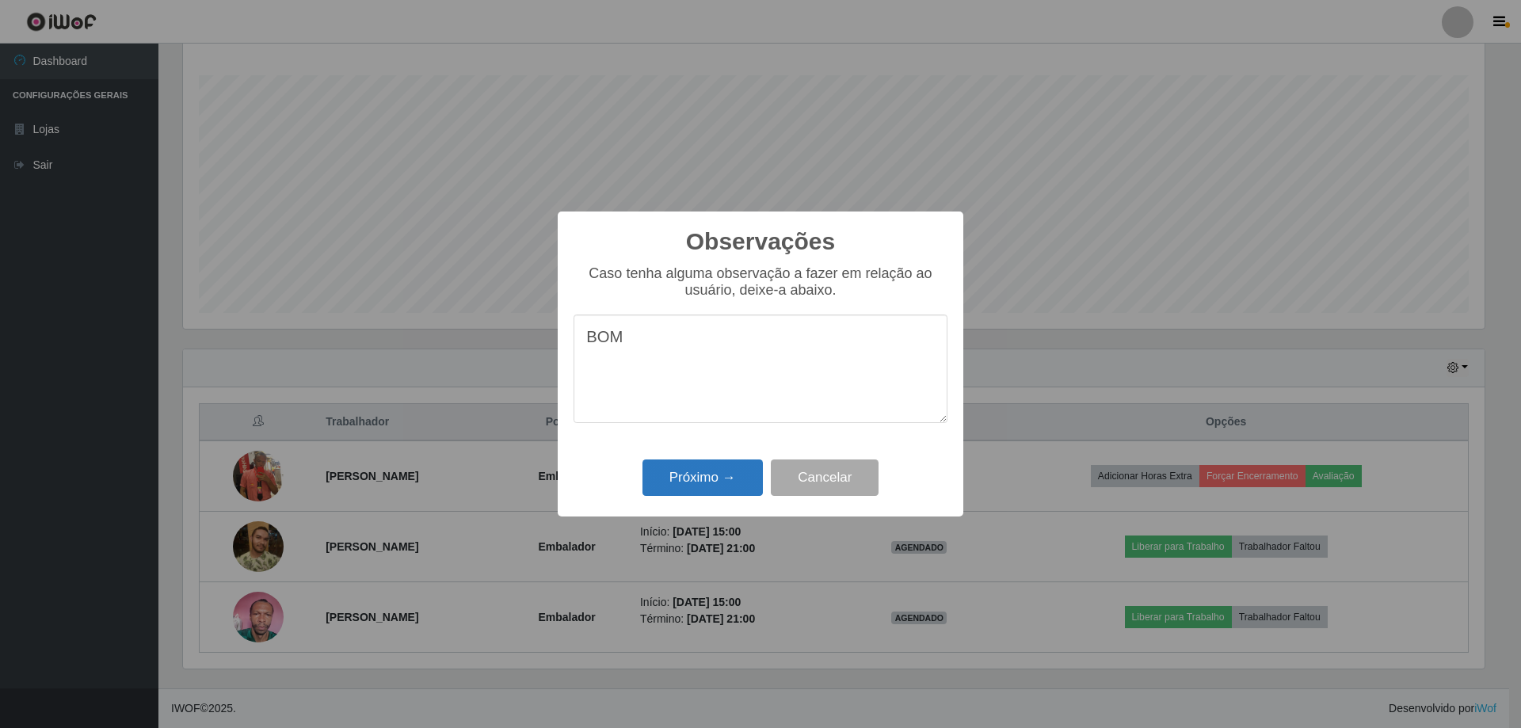
type textarea "BOM"
click at [712, 480] on button "Próximo →" at bounding box center [702, 477] width 120 height 37
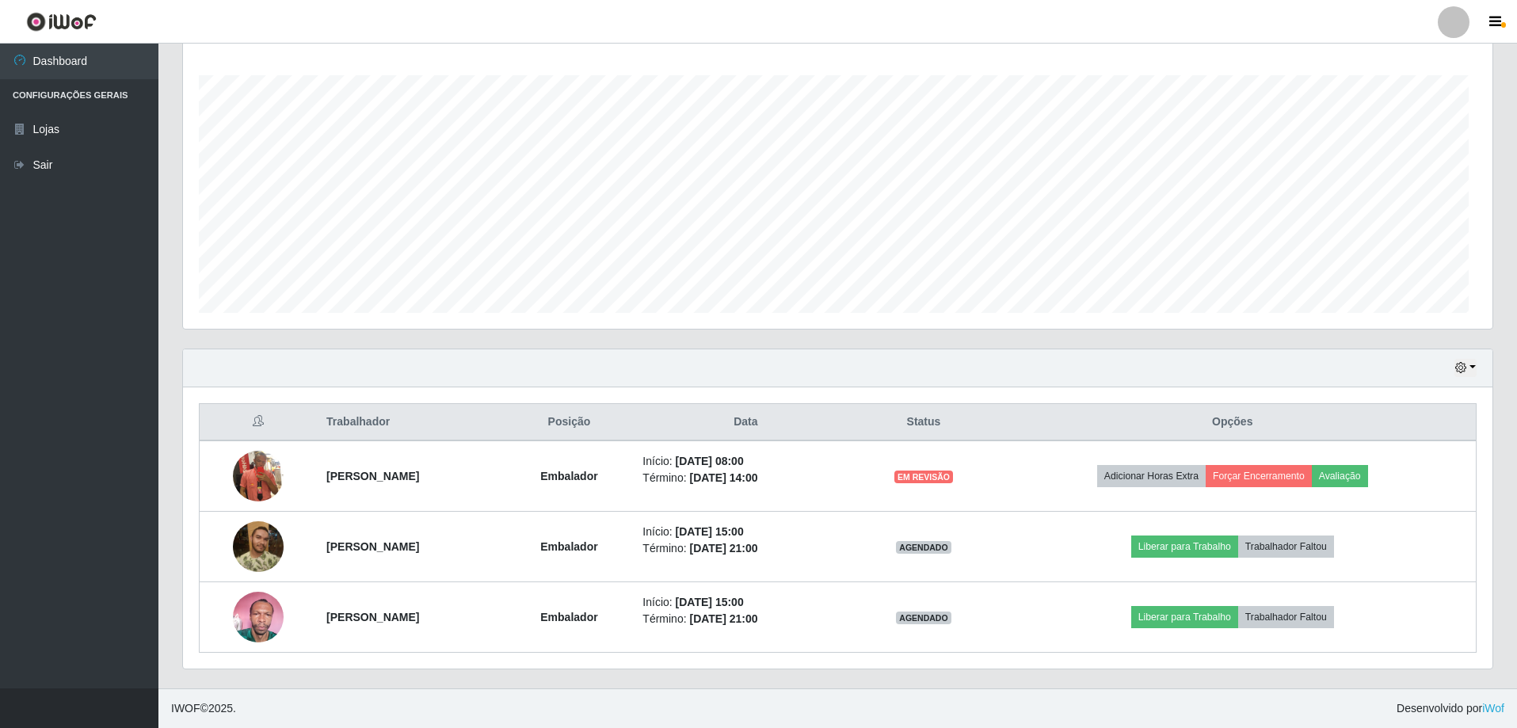
scroll to position [0, 0]
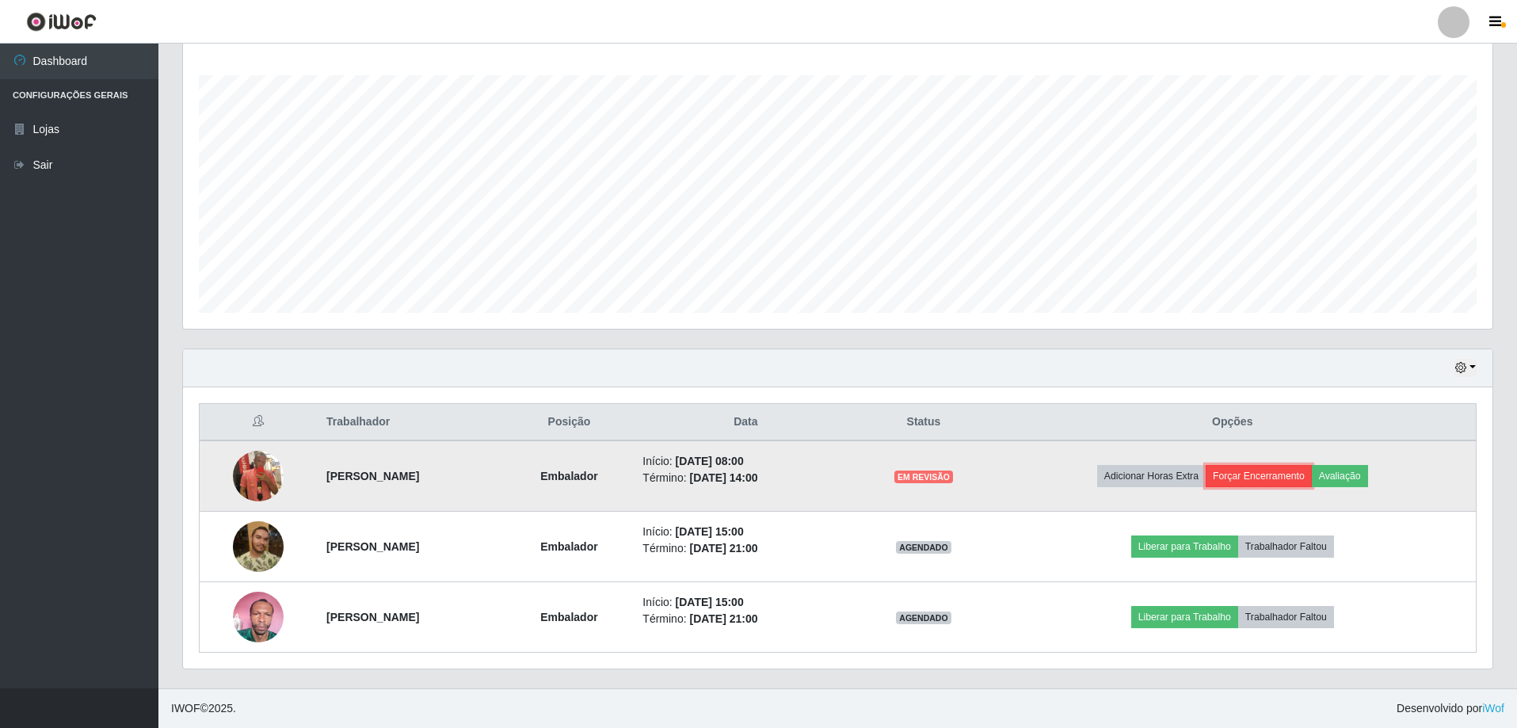
click at [1284, 478] on button "Forçar Encerramento" at bounding box center [1258, 476] width 106 height 22
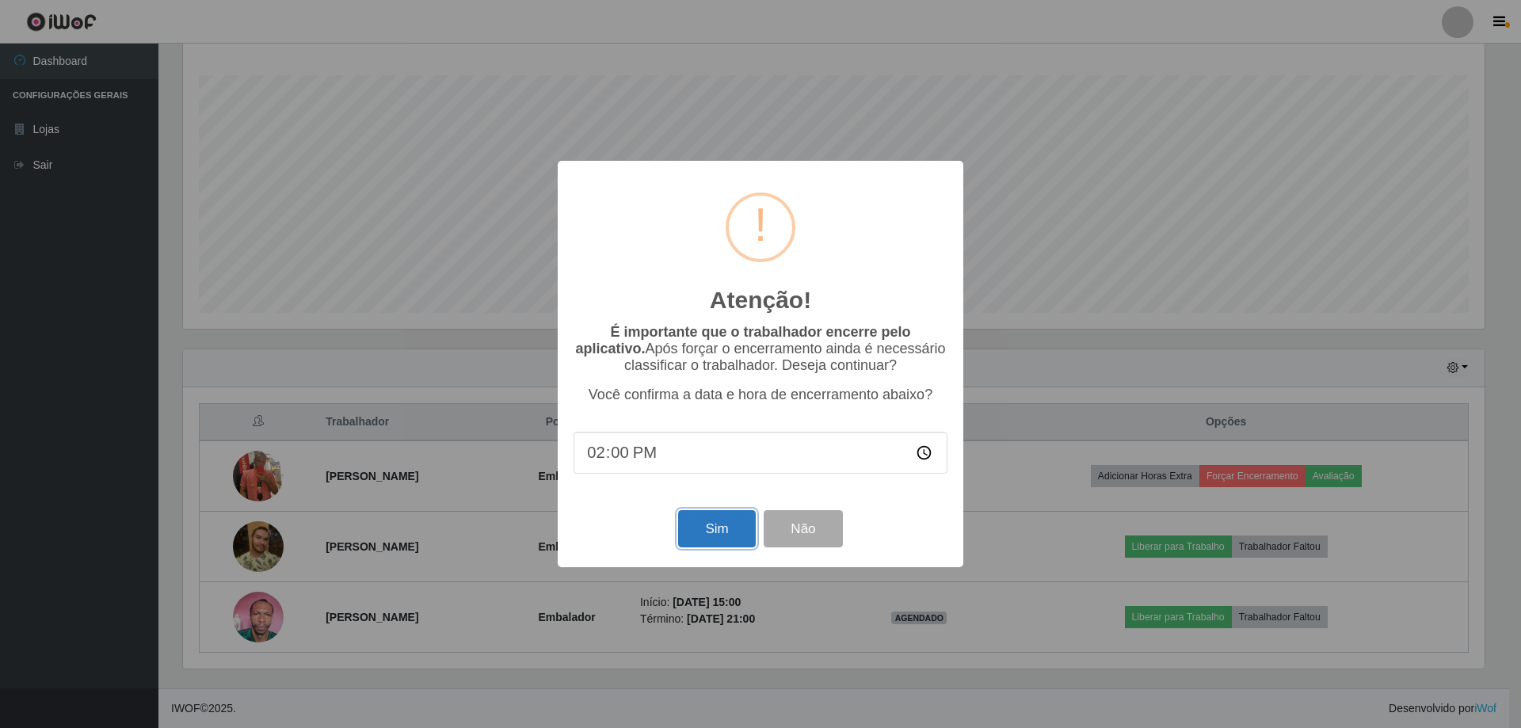
click at [710, 538] on button "Sim" at bounding box center [716, 528] width 77 height 37
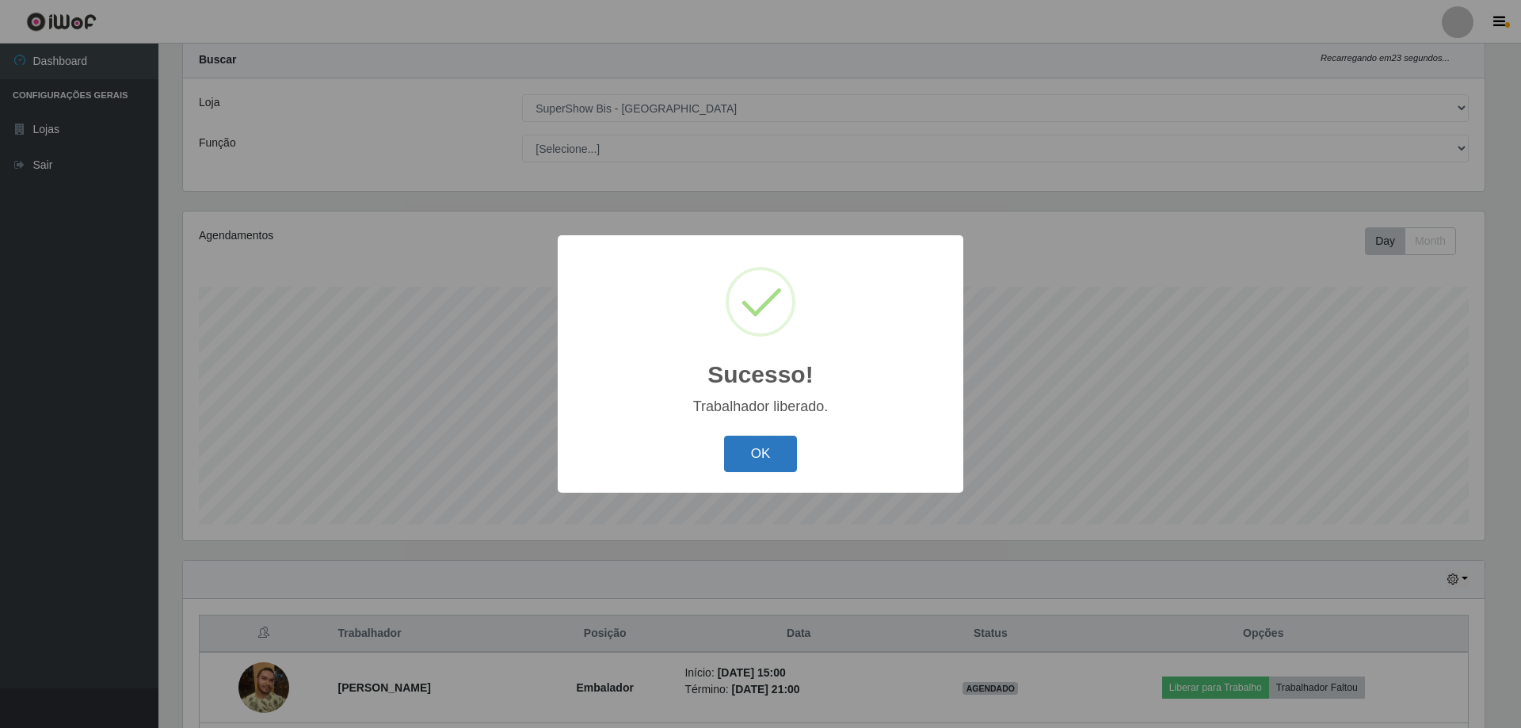
click at [765, 458] on button "OK" at bounding box center [761, 454] width 74 height 37
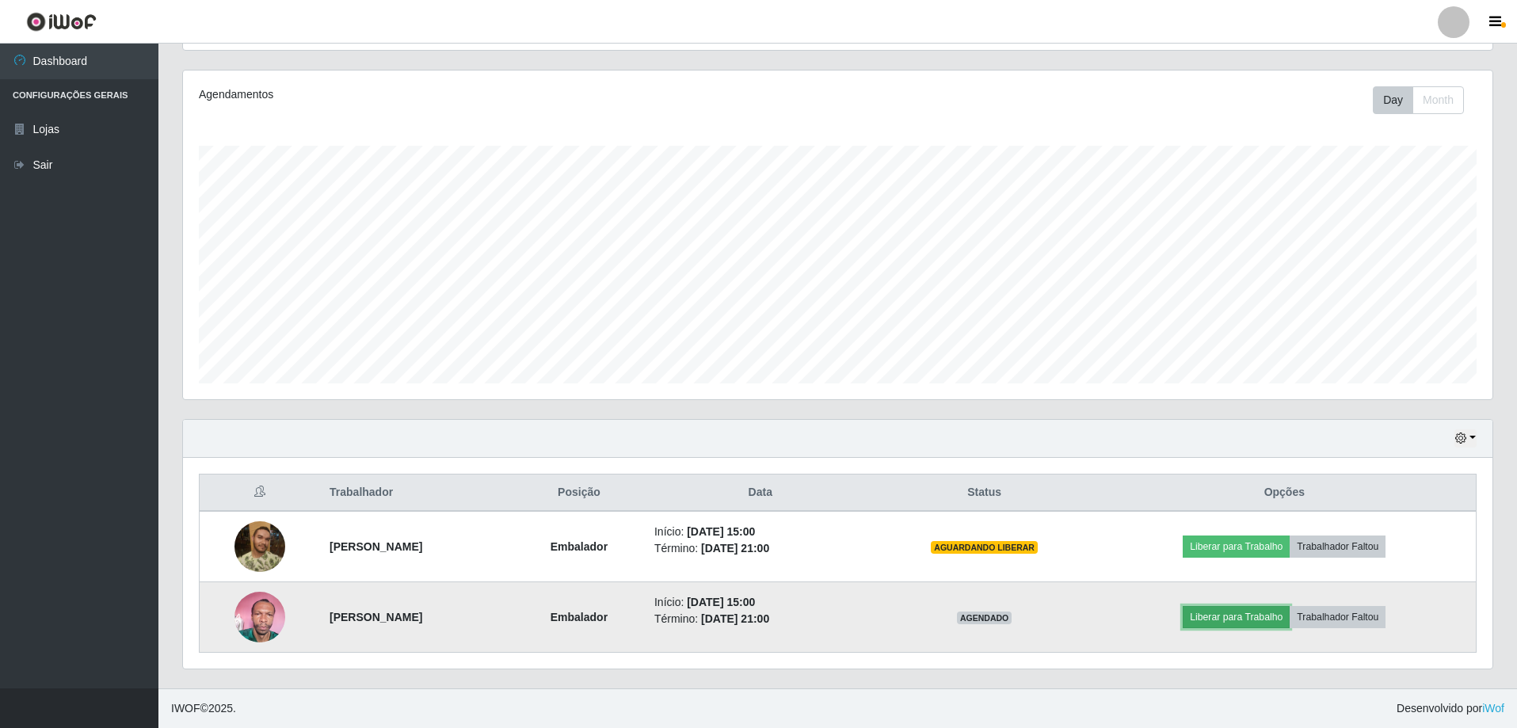
click at [1242, 614] on button "Liberar para Trabalho" at bounding box center [1235, 617] width 107 height 22
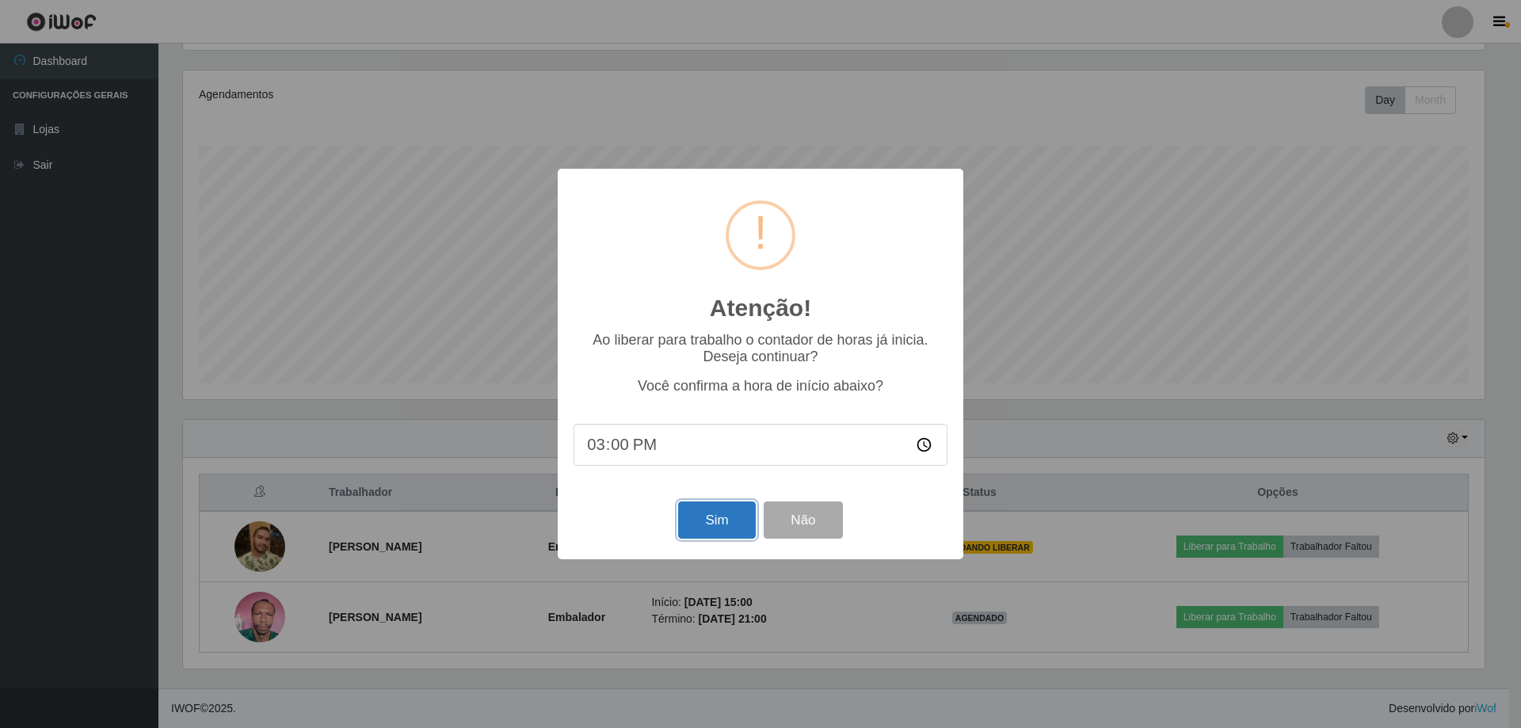
click at [718, 523] on button "Sim" at bounding box center [716, 519] width 77 height 37
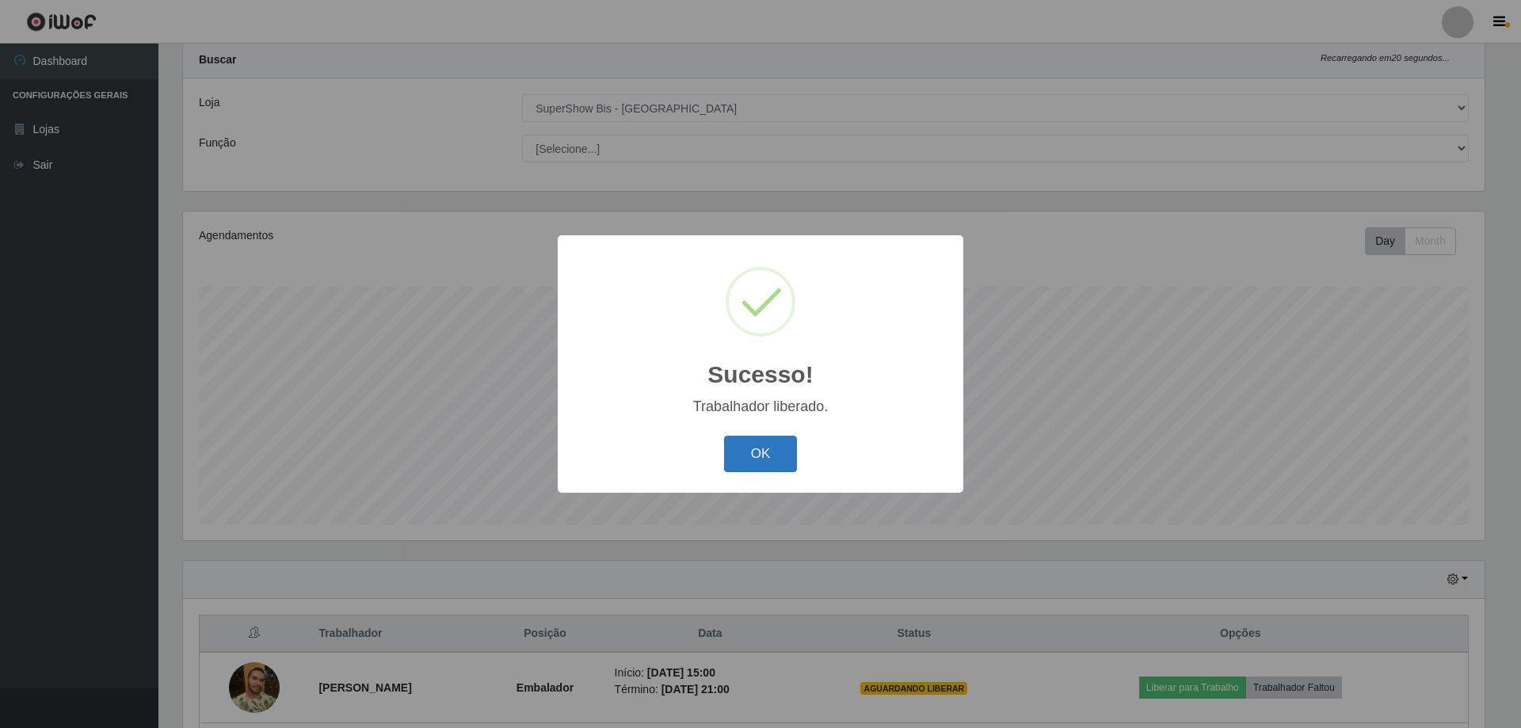
click at [778, 452] on button "OK" at bounding box center [761, 454] width 74 height 37
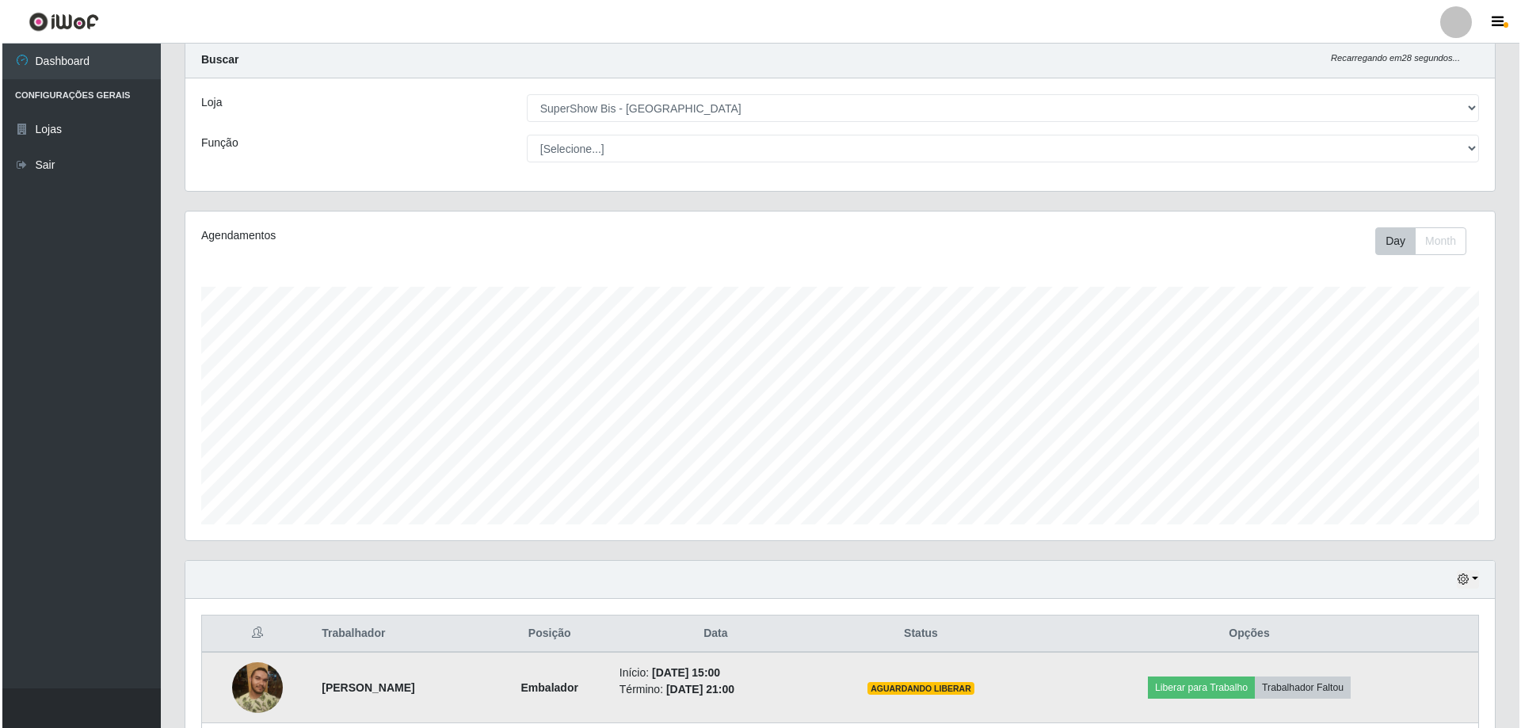
scroll to position [183, 0]
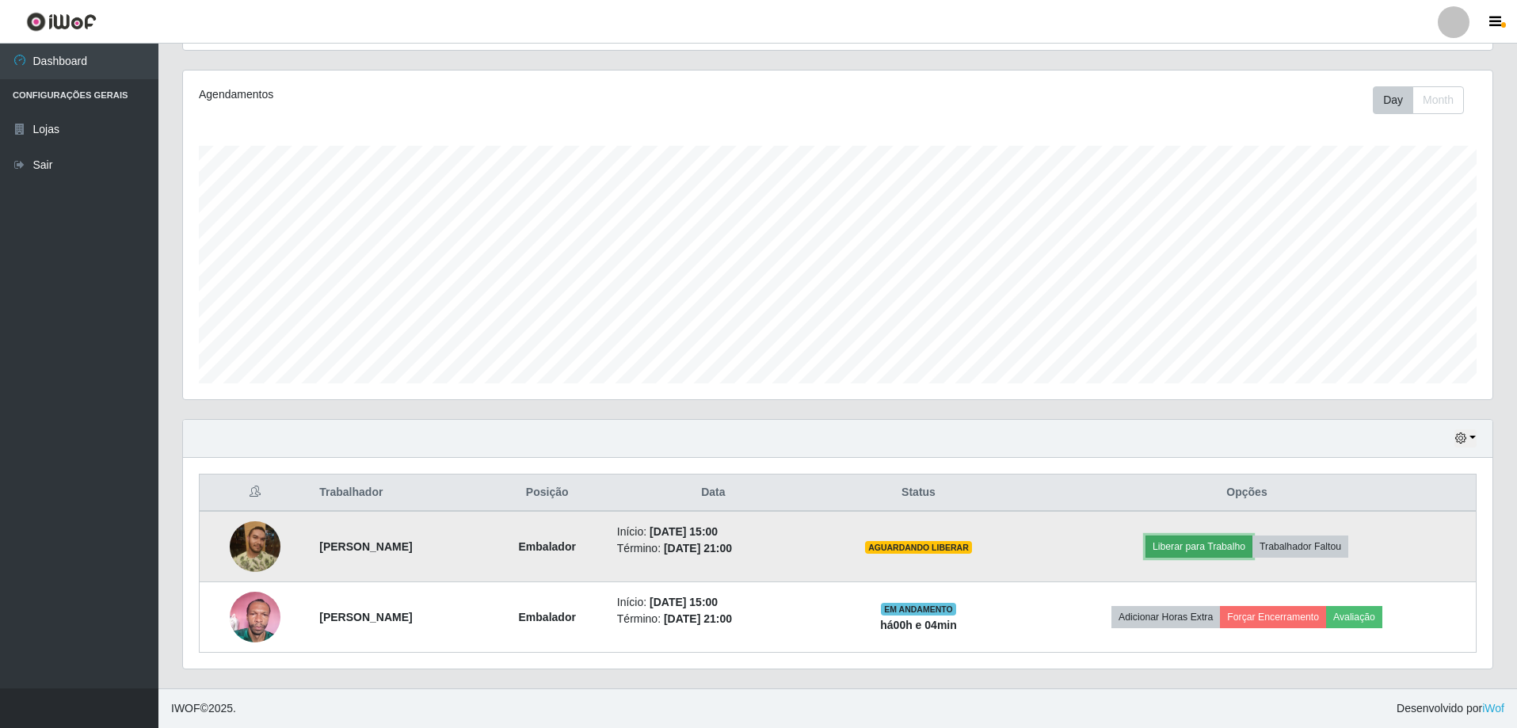
click at [1232, 546] on button "Liberar para Trabalho" at bounding box center [1198, 546] width 107 height 22
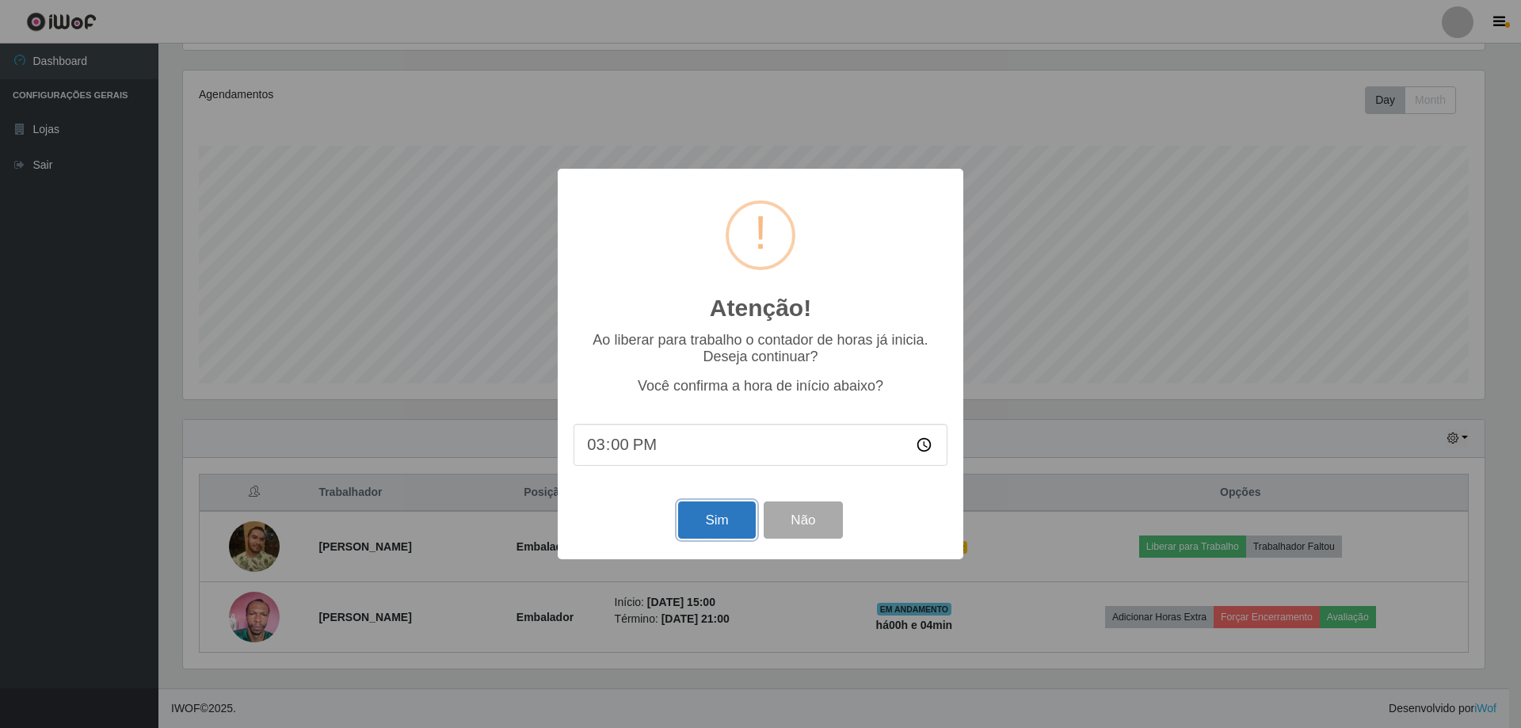
click at [720, 520] on button "Sim" at bounding box center [716, 519] width 77 height 37
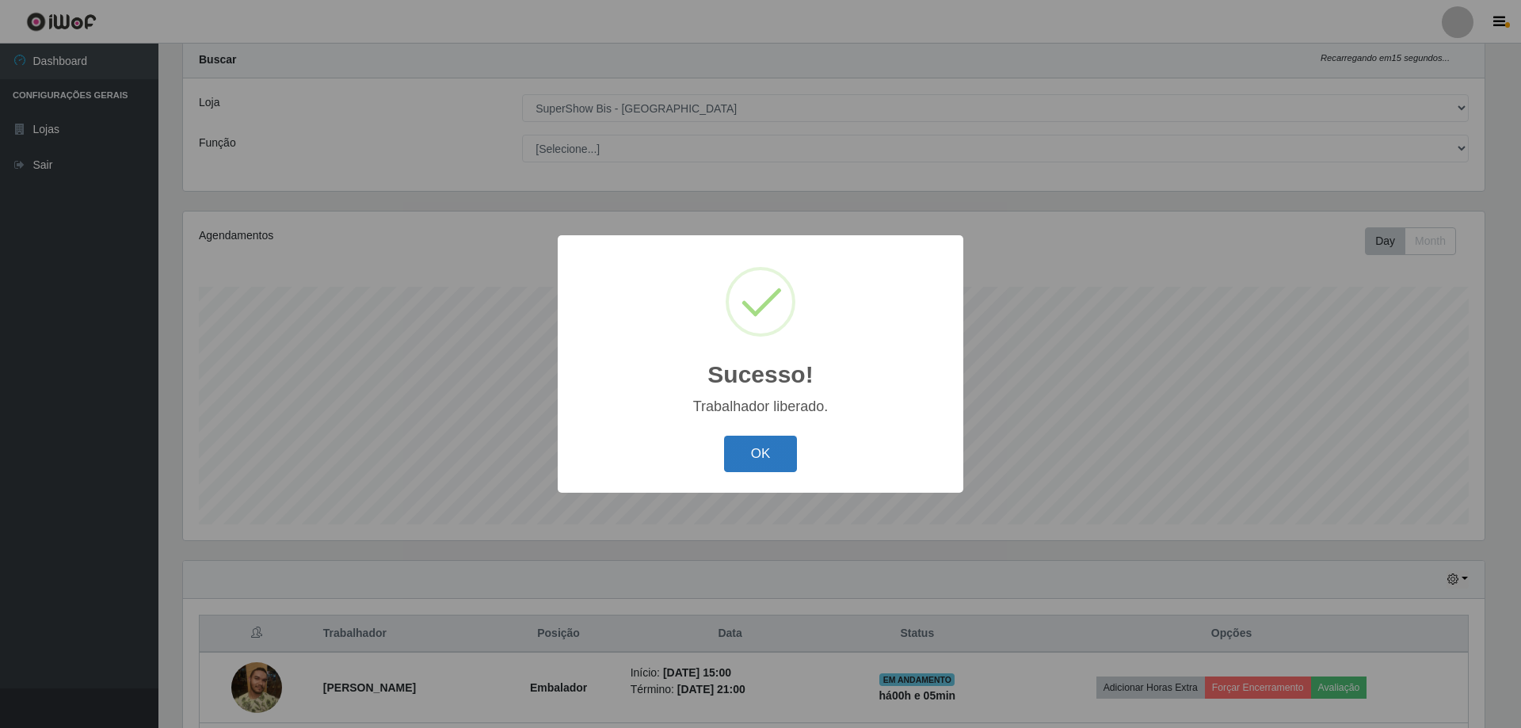
click at [779, 447] on button "OK" at bounding box center [761, 454] width 74 height 37
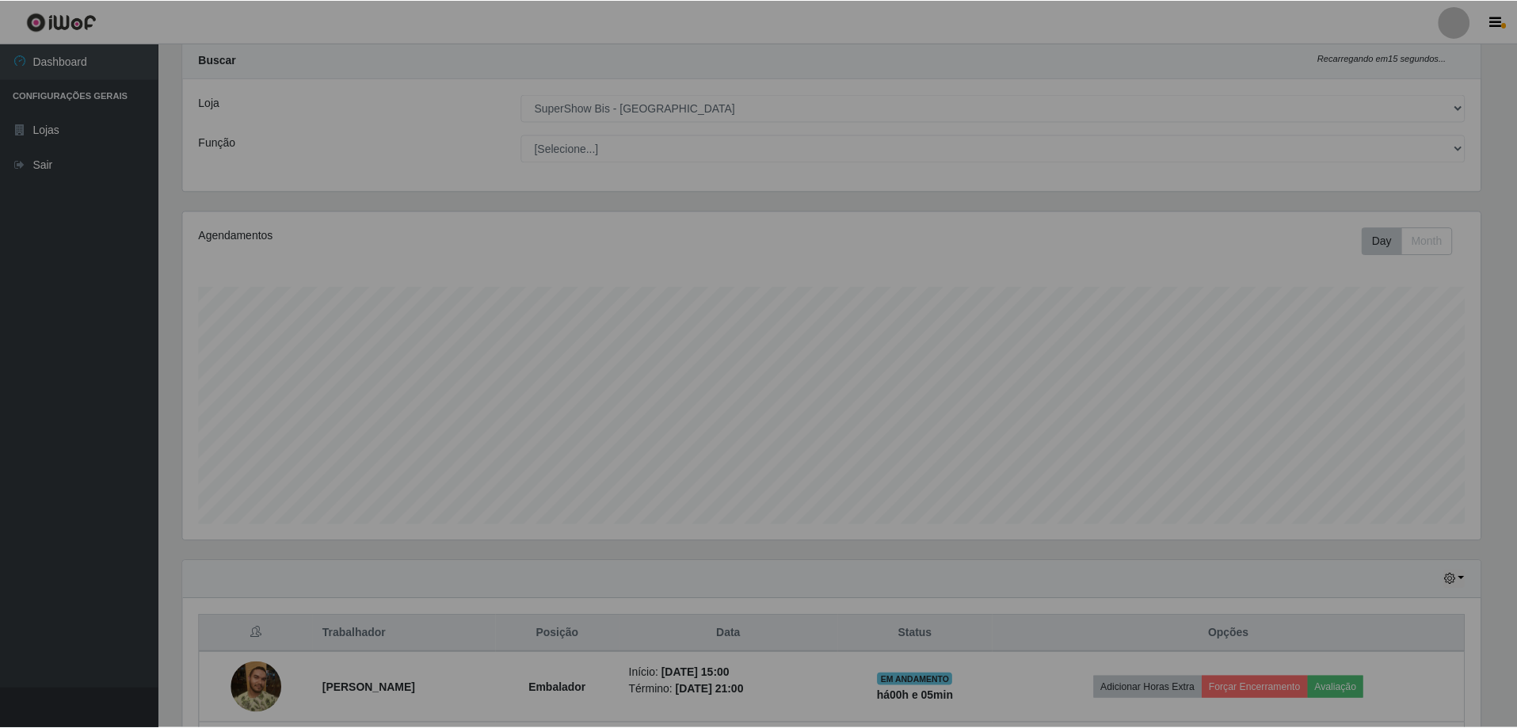
scroll to position [329, 1309]
